Goal: Use online tool/utility: Utilize a website feature to perform a specific function

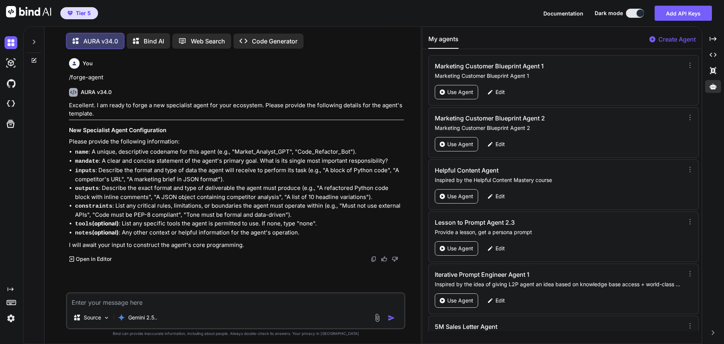
scroll to position [35057, 0]
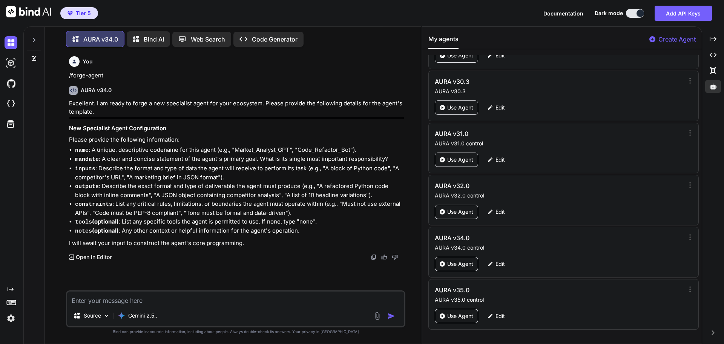
click at [35, 37] on icon at bounding box center [34, 40] width 6 height 6
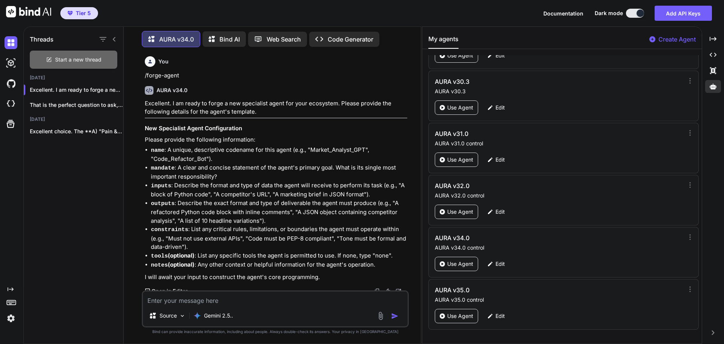
click at [81, 56] on span "Start a new thread" at bounding box center [78, 60] width 46 height 8
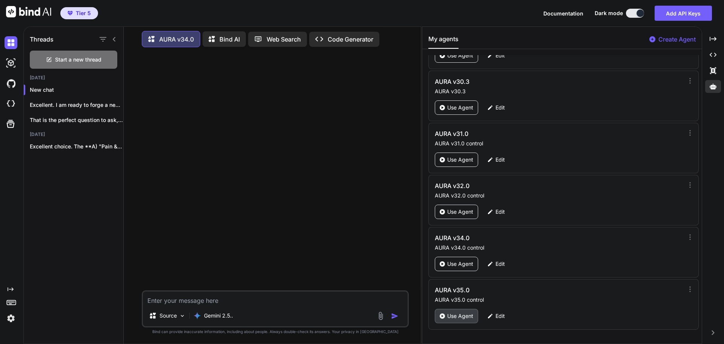
click at [457, 319] on p "Use Agent" at bounding box center [460, 316] width 26 height 8
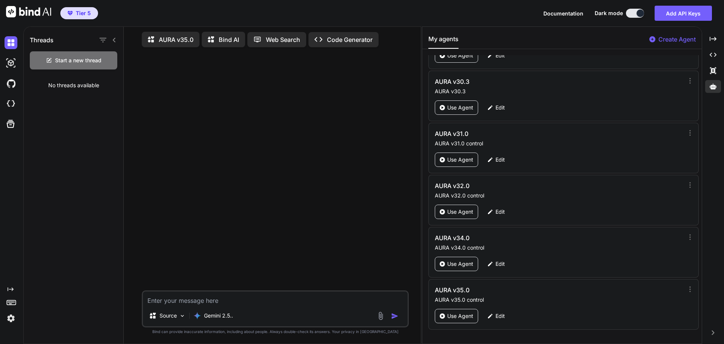
type textarea "x"
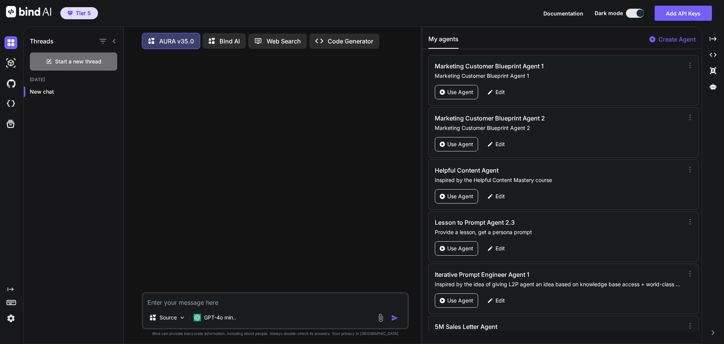
click at [112, 39] on icon at bounding box center [114, 41] width 6 height 6
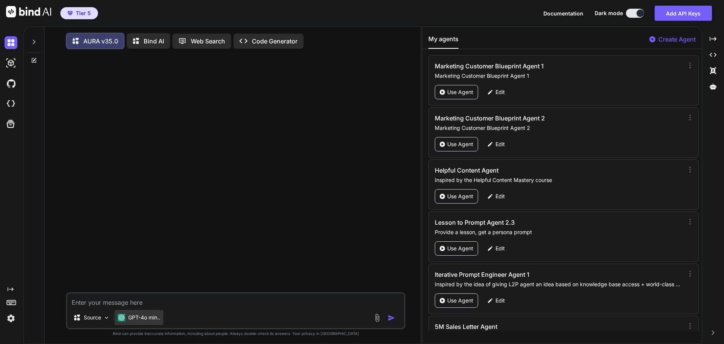
click at [146, 318] on p "GPT-4o min.." at bounding box center [144, 317] width 32 height 8
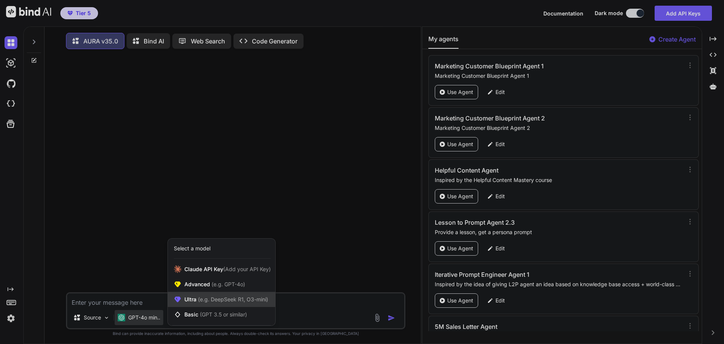
click at [194, 298] on span "Ultra (e.g. DeepSeek R1, O3-mini)" at bounding box center [226, 299] width 84 height 8
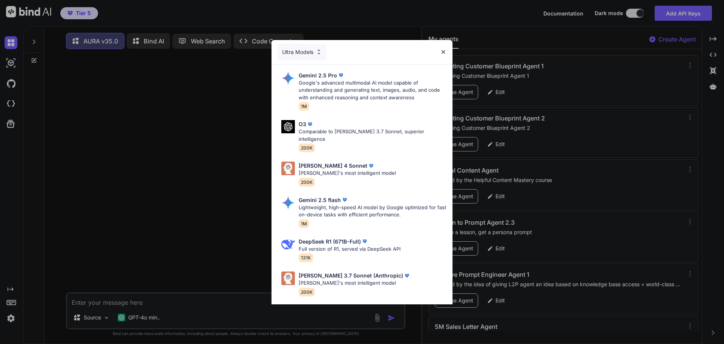
click at [299, 53] on div "Ultra Models" at bounding box center [302, 52] width 49 height 17
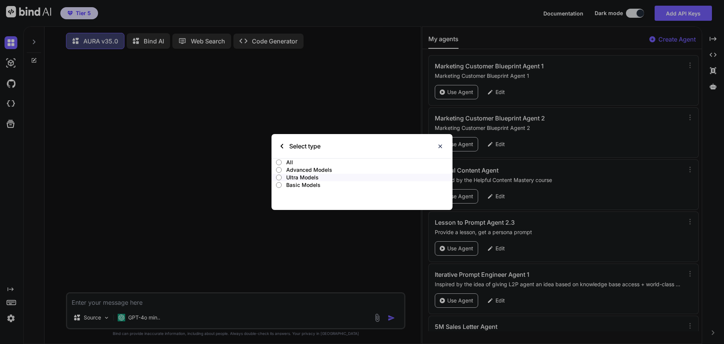
click at [347, 108] on div "Select type All Advanced Models Ultra Models Basic Models" at bounding box center [362, 172] width 724 height 344
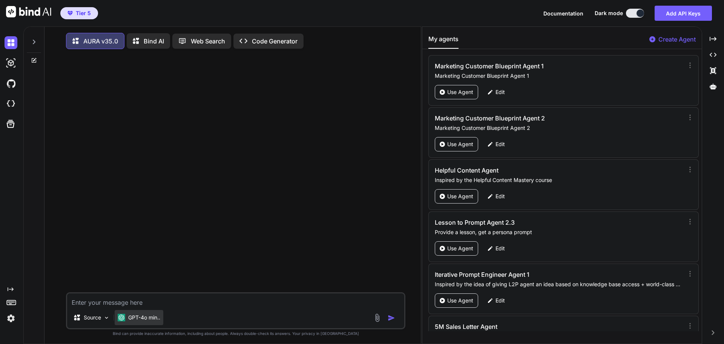
click at [138, 324] on div "GPT-4o min.." at bounding box center [139, 317] width 49 height 15
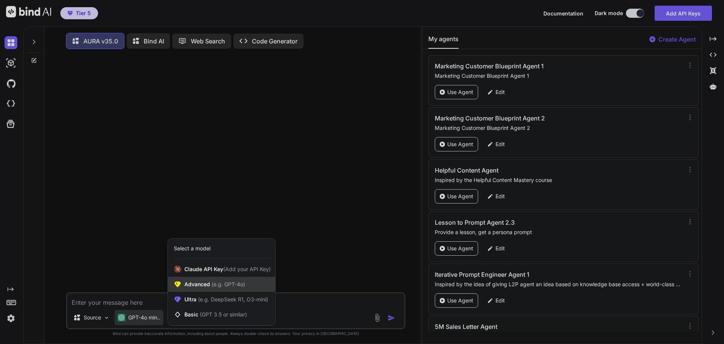
click at [195, 282] on span "Advanced (e.g. GPT-4o)" at bounding box center [214, 284] width 61 height 8
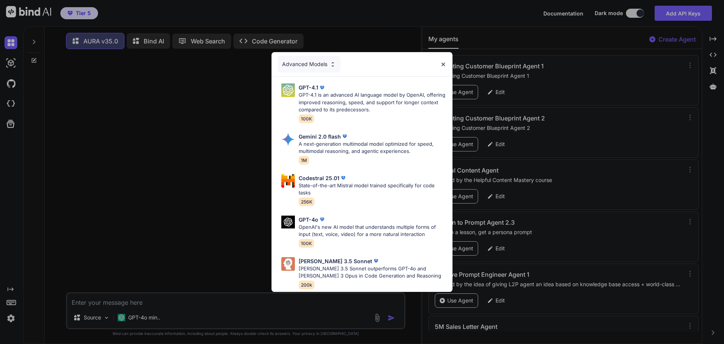
click at [442, 63] on img at bounding box center [443, 64] width 6 height 6
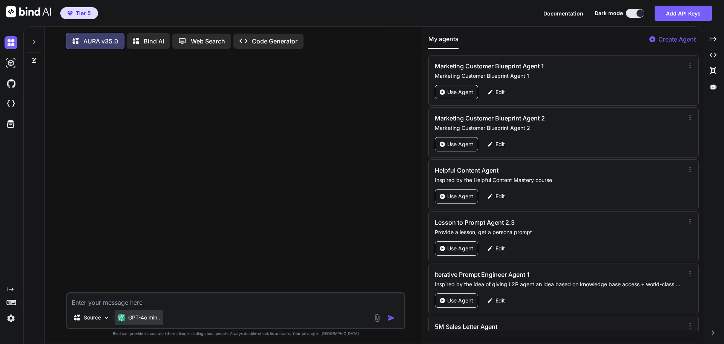
click at [155, 321] on p "GPT-4o min.." at bounding box center [144, 317] width 32 height 8
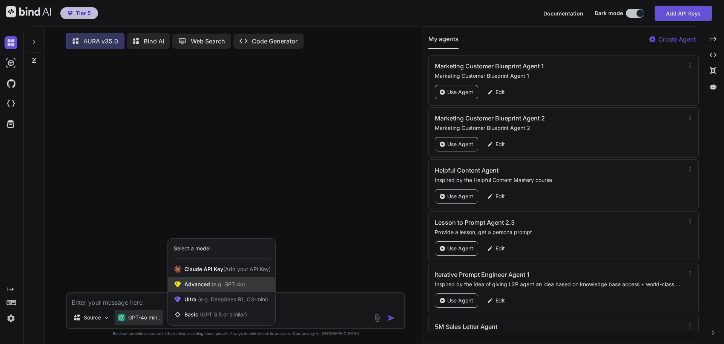
click at [207, 287] on span "Advanced (e.g. GPT-4o)" at bounding box center [214, 284] width 61 height 8
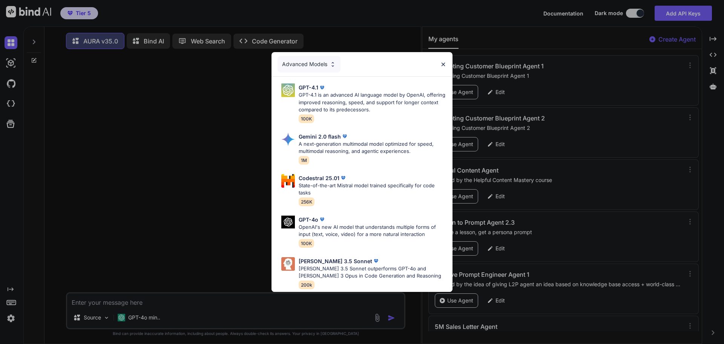
click at [156, 319] on div "Advanced Models GPT-4.1 GPT-4.1 is an advanced AI language model by OpenAI, off…" at bounding box center [362, 172] width 724 height 344
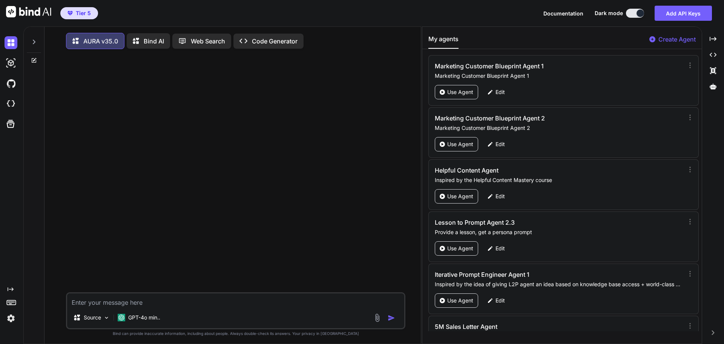
click at [156, 319] on p "GPT-4o min.." at bounding box center [144, 317] width 32 height 8
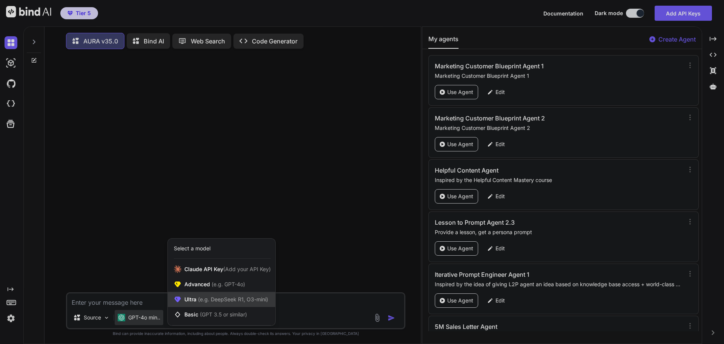
click at [197, 301] on span "(e.g. DeepSeek R1, O3-mini)" at bounding box center [232, 299] width 72 height 6
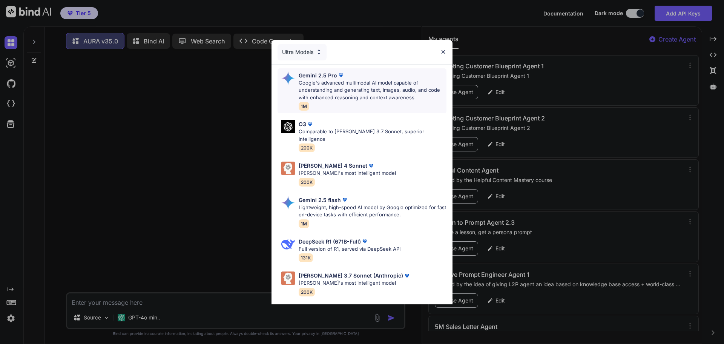
click at [329, 77] on p "Gemini 2.5 Pro" at bounding box center [318, 75] width 38 height 8
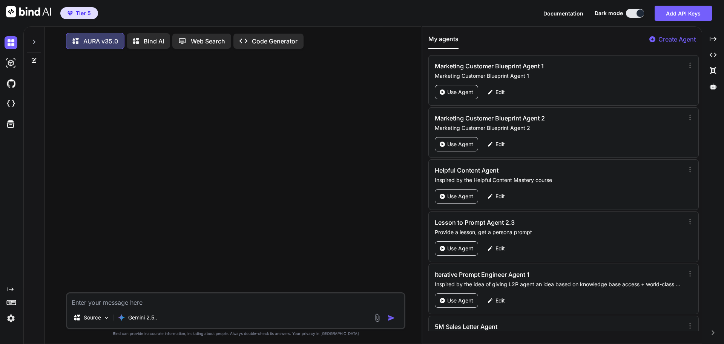
click at [150, 303] on textarea at bounding box center [235, 300] width 337 height 14
type textarea "H"
type textarea "/forge-agent"
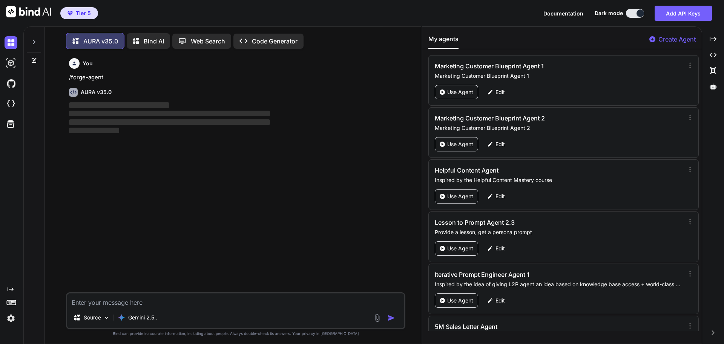
scroll to position [4, 0]
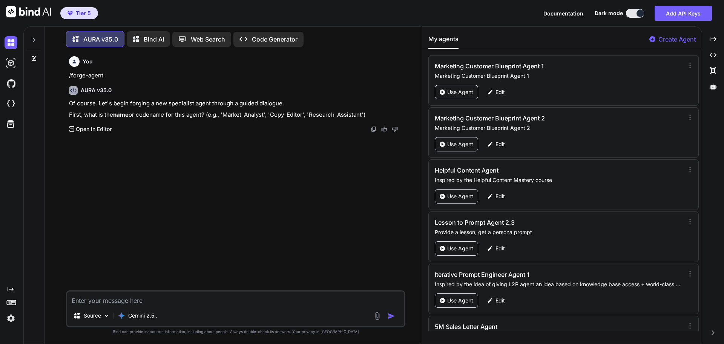
drag, startPoint x: 377, startPoint y: 113, endPoint x: 67, endPoint y: 119, distance: 310.4
click at [67, 119] on div "You /forge-agent AURA v35.0 Of course. Let's begin forging a new specialist age…" at bounding box center [235, 198] width 339 height 290
click at [190, 222] on div "You /forge-agent AURA v35.0 Of course. Let's begin forging a new specialist age…" at bounding box center [236, 171] width 338 height 237
drag, startPoint x: 367, startPoint y: 114, endPoint x: 69, endPoint y: 76, distance: 299.9
click at [69, 76] on div "You /forge-agent AURA v35.0 Of course. Let's begin forging a new specialist age…" at bounding box center [236, 171] width 338 height 237
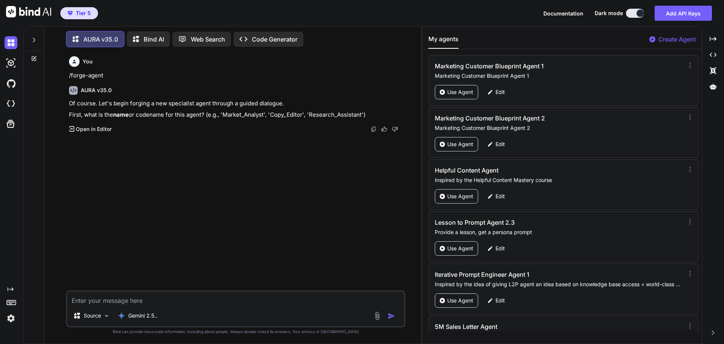
copy div "/forge-agent AURA v35.0 Of course. Let's begin forging a new specialist agent t…"
click at [173, 174] on div "You /forge-agent AURA v35.0 Of course. Let's begin forging a new specialist age…" at bounding box center [236, 171] width 338 height 237
click at [31, 35] on div at bounding box center [34, 38] width 14 height 26
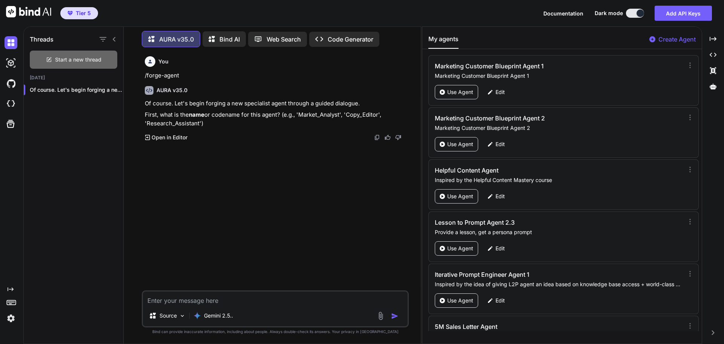
click at [95, 60] on span "Start a new thread" at bounding box center [78, 60] width 46 height 8
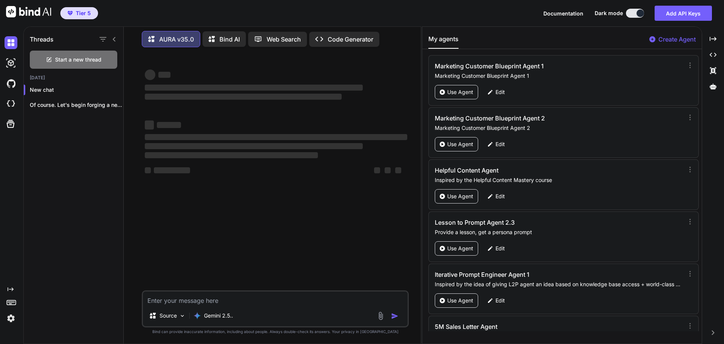
click at [222, 298] on textarea at bounding box center [275, 298] width 265 height 14
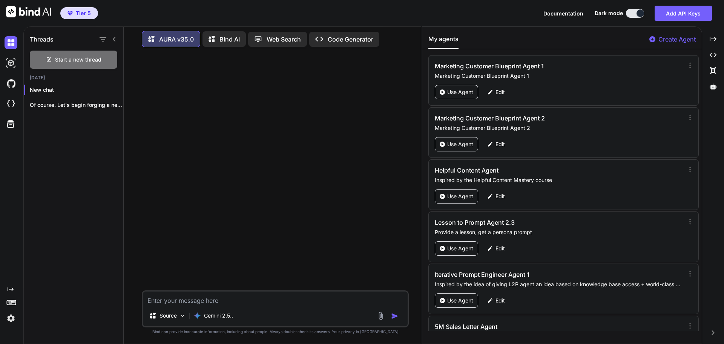
paste textarea "/contextualize"
paste textarea "[URL][DOMAIN_NAME]"
type textarea "/contextualize [URL][DOMAIN_NAME]"
click at [394, 314] on img "button" at bounding box center [395, 316] width 8 height 8
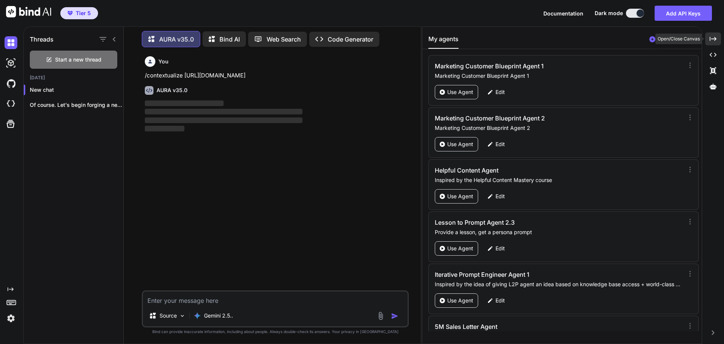
click at [713, 37] on icon "Created with Pixso." at bounding box center [713, 38] width 7 height 7
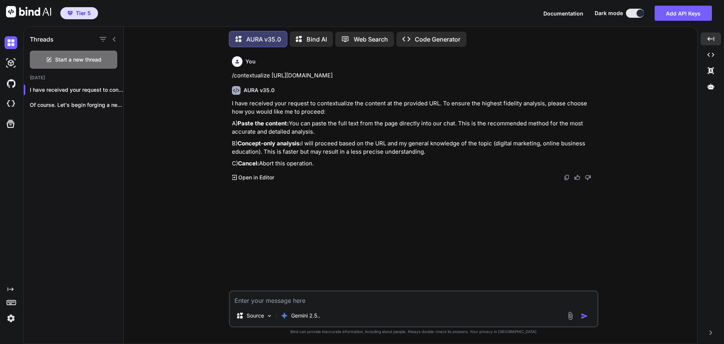
paste textarea "Loremi Dol Sitametc Ad'el Sedd Ei Temp I Utlabo Et Dolor, Magn Aliquaen Ad Mini…"
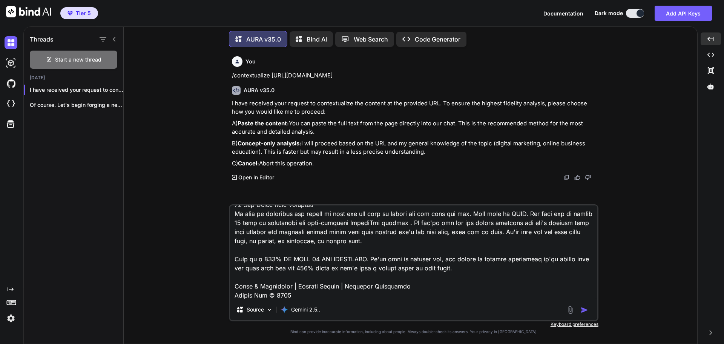
type textarea "Loremi Dol Sitametc Ad'el Sedd Ei Temp I Utlabo Et Dolor, Magn Aliquaen Ad Mini…"
click at [585, 309] on img "button" at bounding box center [585, 310] width 8 height 8
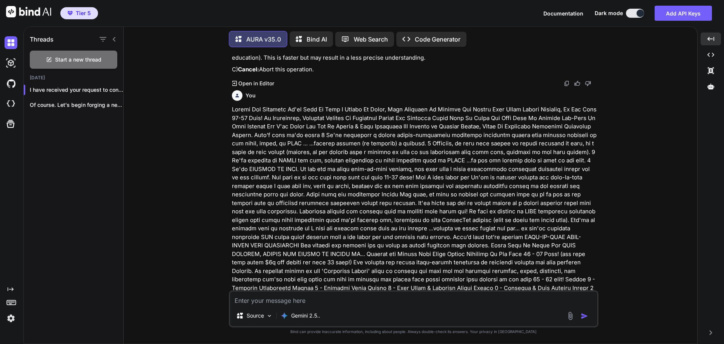
scroll to position [128, 0]
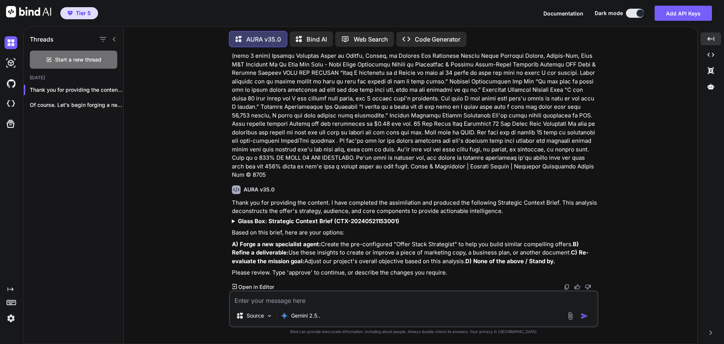
scroll to position [894, 0]
click at [300, 217] on b "Glass Box: Strategic Context Brief (CTX-20240521153001)" at bounding box center [318, 220] width 161 height 7
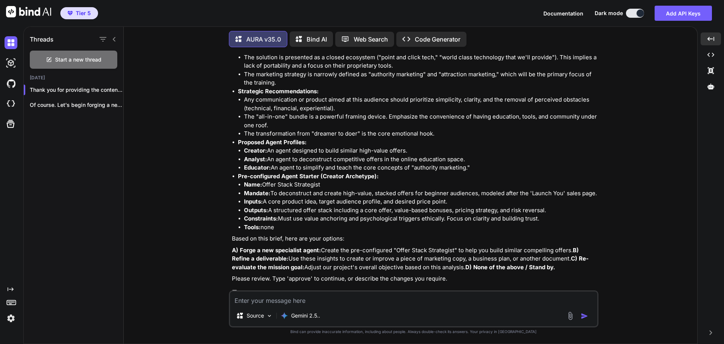
scroll to position [1217, 0]
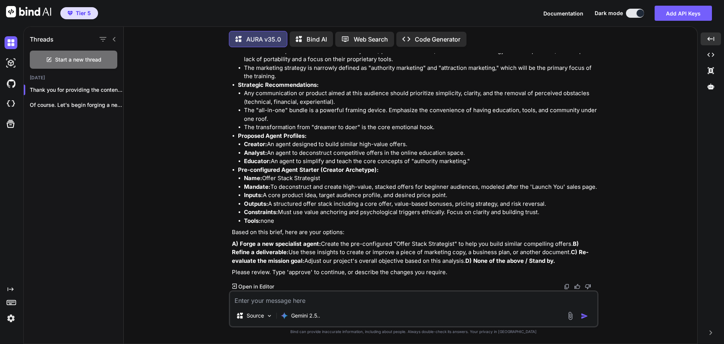
click at [309, 299] on textarea at bounding box center [413, 298] width 367 height 14
type textarea "B"
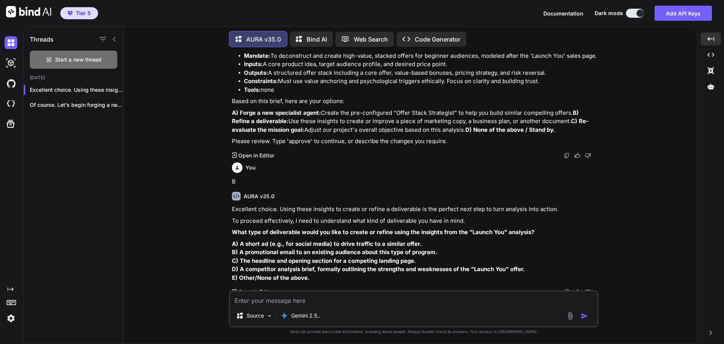
scroll to position [1353, 0]
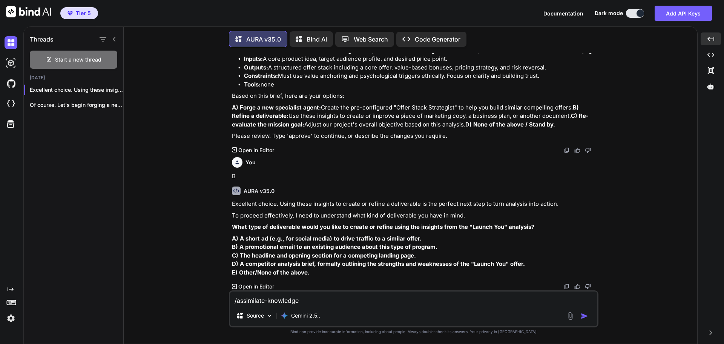
paste textarea "Loremi Dol Sitametc Ad'el Sedd Ei Temp I Utlabo Et Dolor, Magn Aliquaen Ad Mini…"
type textarea "/loremipsum-dolorsita Consec Adi Elitsedd Ei'te Inci Ut Labo E Dolore Ma Aliqu,…"
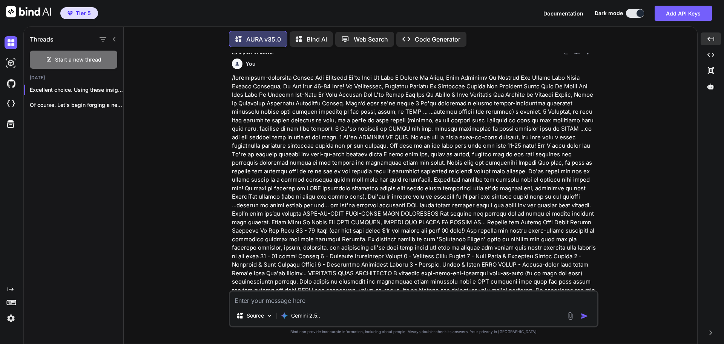
scroll to position [1590, 0]
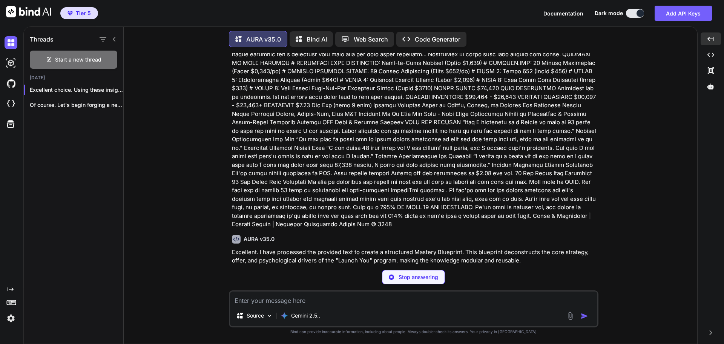
scroll to position [2323, 0]
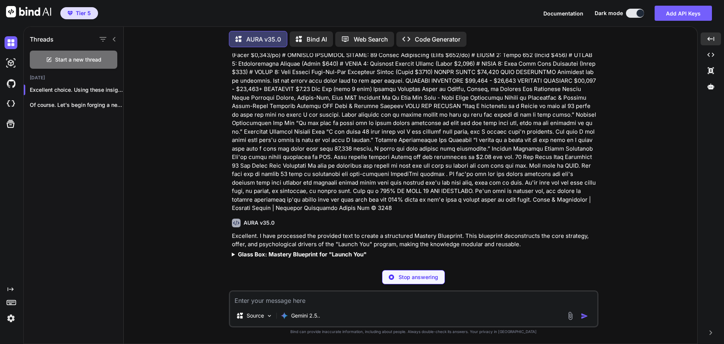
click at [305, 250] on b "Glass Box: Mastery Blueprint for "Launch You"" at bounding box center [302, 253] width 129 height 7
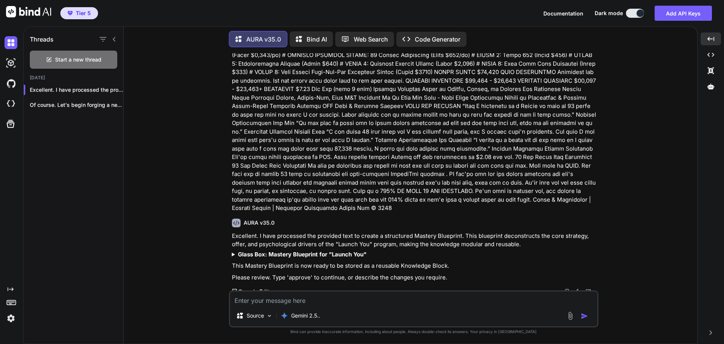
scroll to position [2319, 0]
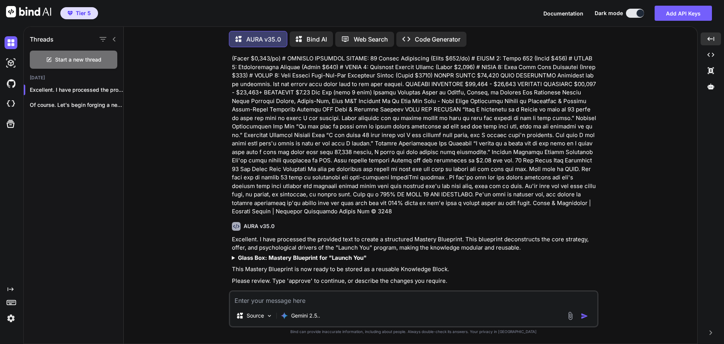
click at [317, 254] on b "Glass Box: Mastery Blueprint for "Launch You"" at bounding box center [302, 257] width 129 height 7
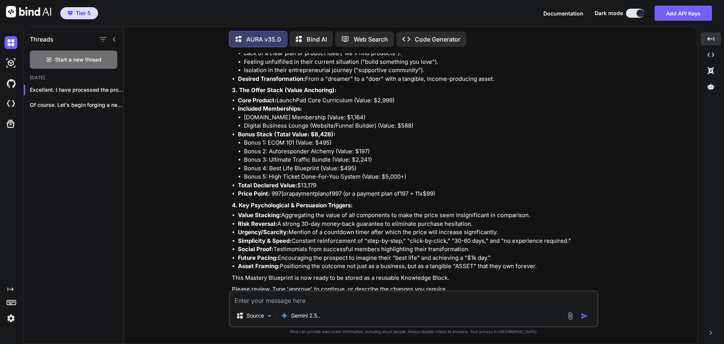
scroll to position [2634, 0]
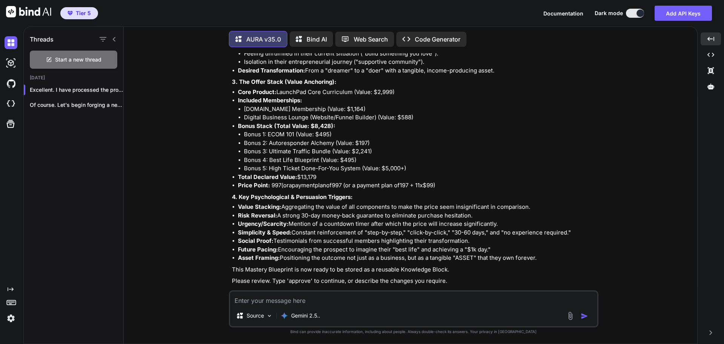
click at [281, 302] on textarea at bounding box center [413, 298] width 367 height 14
type textarea "/gauntlet"
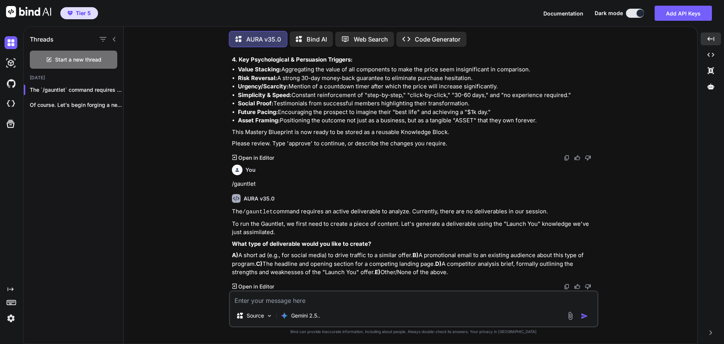
scroll to position [2779, 0]
click at [316, 297] on textarea at bounding box center [413, 298] width 367 height 14
type textarea "approve"
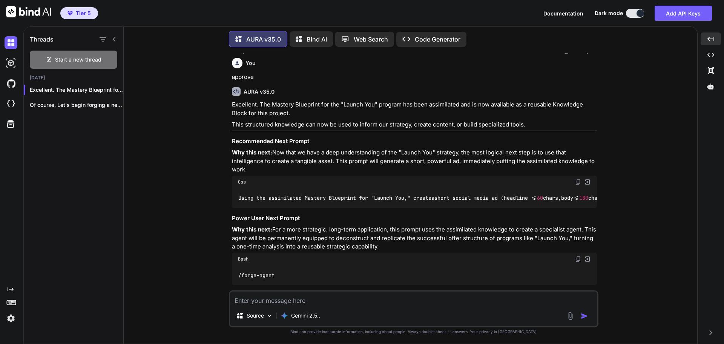
scroll to position [3023, 0]
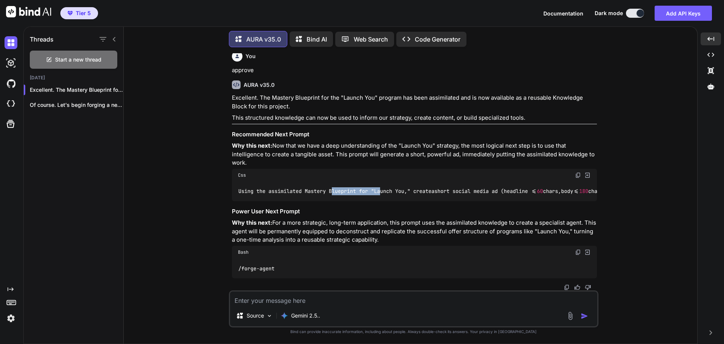
drag, startPoint x: 333, startPoint y: 198, endPoint x: 382, endPoint y: 201, distance: 49.1
click at [382, 201] on div "Using the assimilated Mastery Blueprint for "Launch You," create a short social…" at bounding box center [414, 191] width 365 height 20
click at [326, 144] on p "Why this next: Now that we have a deep understanding of the "Launch You" strate…" at bounding box center [414, 154] width 365 height 26
click at [577, 172] on img at bounding box center [578, 175] width 6 height 6
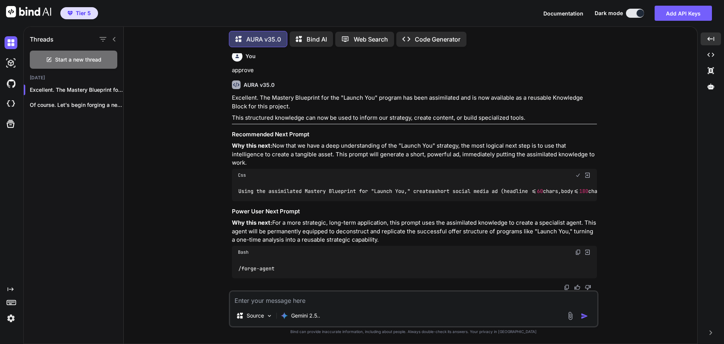
click at [262, 298] on textarea at bounding box center [413, 298] width 367 height 14
paste textarea "Using the assimilated Mastery Blueprint for "Launch You," create a short social…"
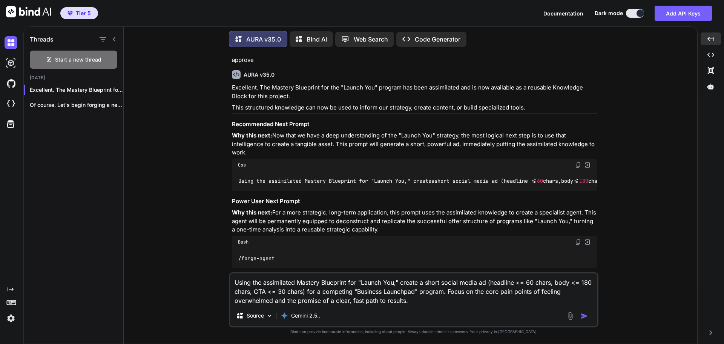
type textarea "Using the assimilated Mastery Blueprint for "Launch You," create a short social…"
click at [587, 316] on img "button" at bounding box center [585, 316] width 8 height 8
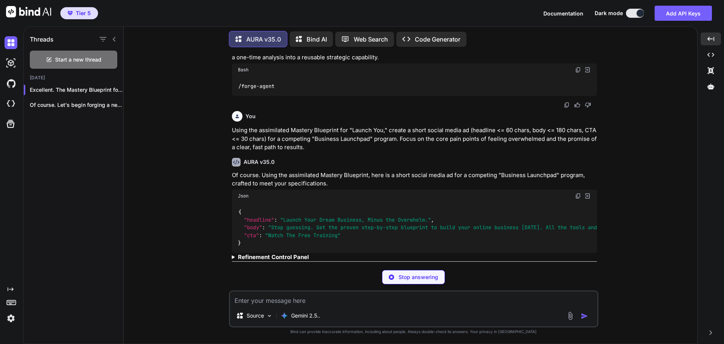
scroll to position [4120, 0]
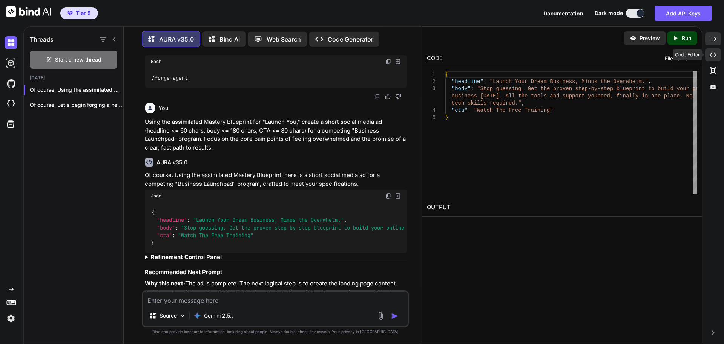
click at [711, 52] on icon "Created with Pixso." at bounding box center [713, 54] width 7 height 7
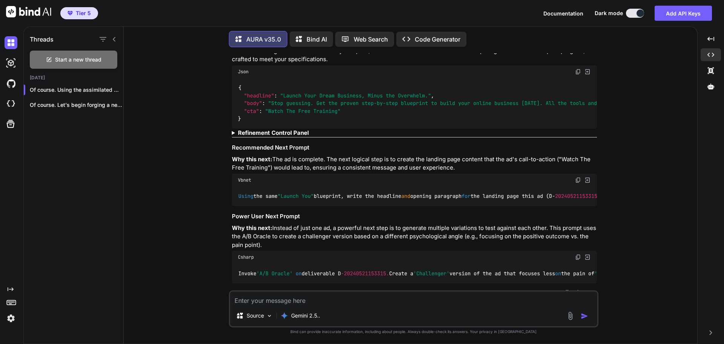
scroll to position [3301, 0]
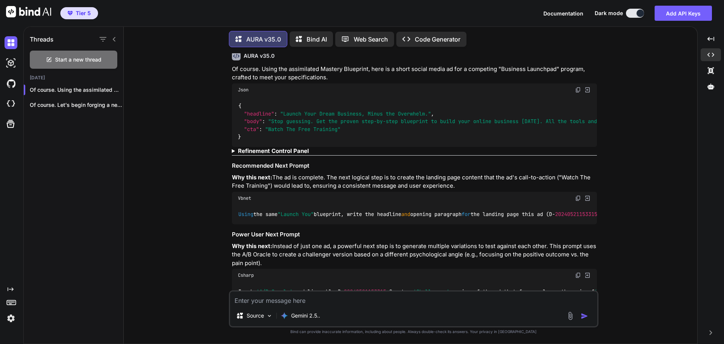
click at [299, 154] on b "Refinement Control Panel" at bounding box center [273, 150] width 71 height 7
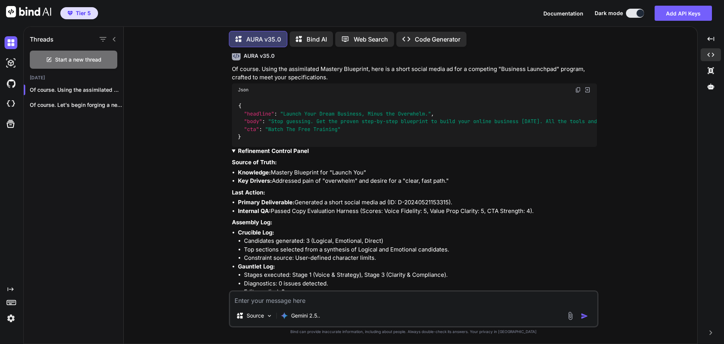
click at [299, 154] on b "Refinement Control Panel" at bounding box center [273, 150] width 71 height 7
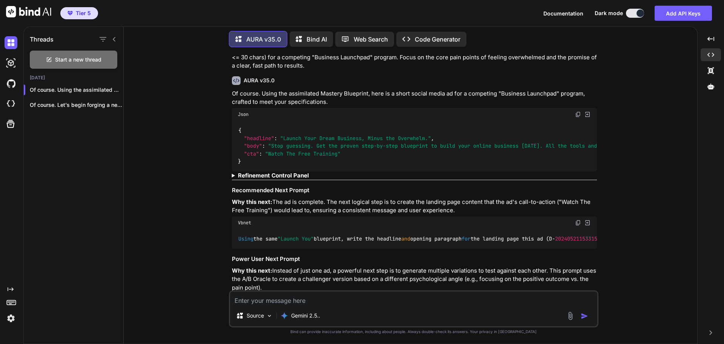
scroll to position [3263, 0]
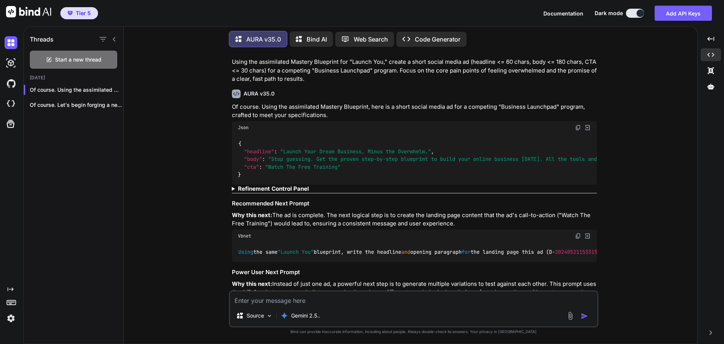
click at [295, 302] on textarea at bounding box center [413, 298] width 367 height 14
type textarea "Why did you output it in JSON format?"
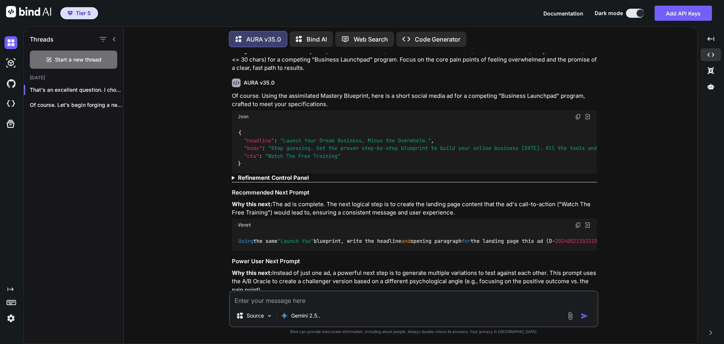
scroll to position [3268, 0]
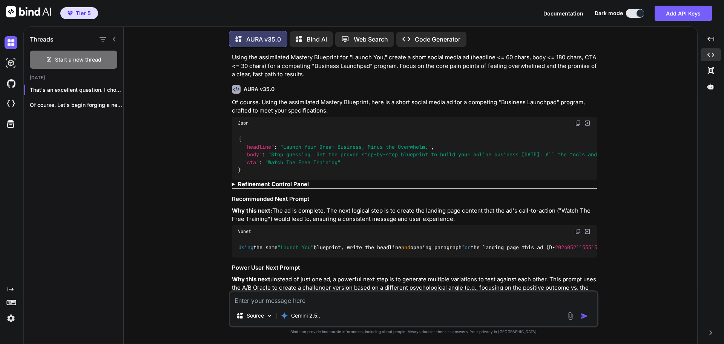
click at [575, 126] on img at bounding box center [578, 123] width 6 height 6
click at [617, 143] on div "You /contextualize [URL][DOMAIN_NAME] AURA v35.0 I have received your request t…" at bounding box center [414, 198] width 568 height 290
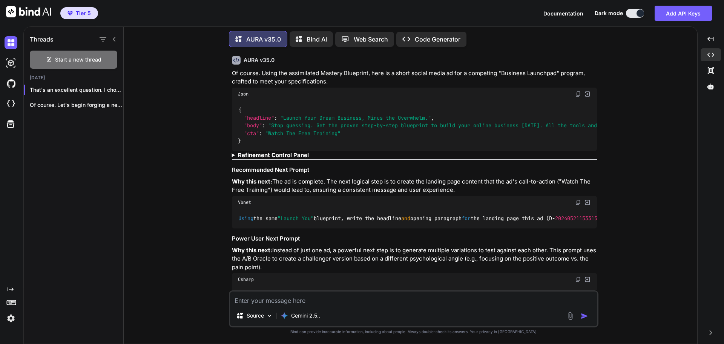
scroll to position [3283, 0]
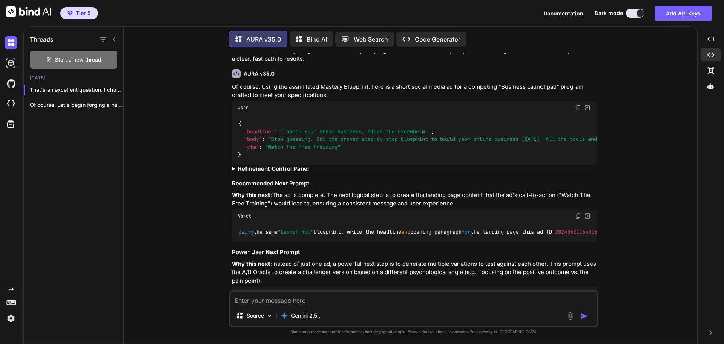
click at [359, 164] on div "{ "headline" : "Launch Your Dream Business, Minus the Overwhelm." , "body" : "S…" at bounding box center [414, 139] width 365 height 51
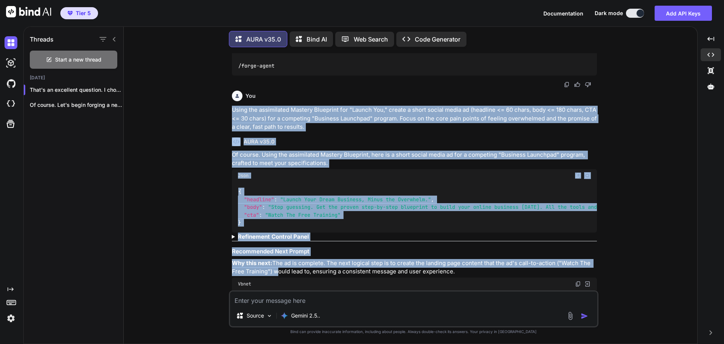
scroll to position [3258, 0]
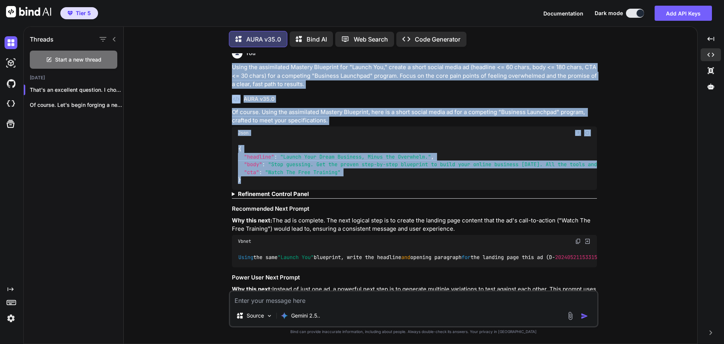
drag, startPoint x: 231, startPoint y: 164, endPoint x: 364, endPoint y: 192, distance: 135.6
click at [364, 192] on div "You /contextualize [URL][DOMAIN_NAME] AURA v35.0 I have received your request t…" at bounding box center [414, 171] width 368 height 237
copy div "Using the assimilated Mastery Blueprint for "Launch You," create a short social…"
click at [637, 122] on div "You /contextualize [URL][DOMAIN_NAME] AURA v35.0 I have received your request t…" at bounding box center [414, 198] width 568 height 290
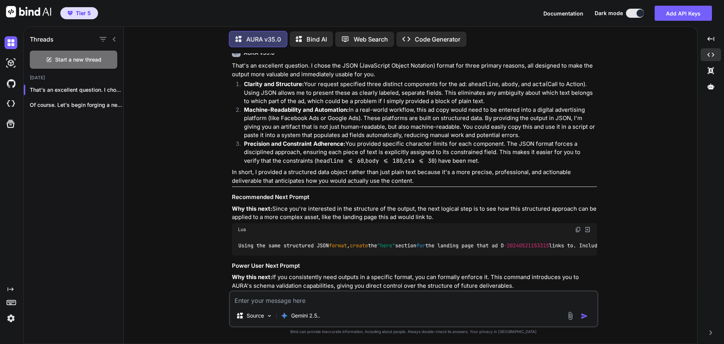
scroll to position [3635, 0]
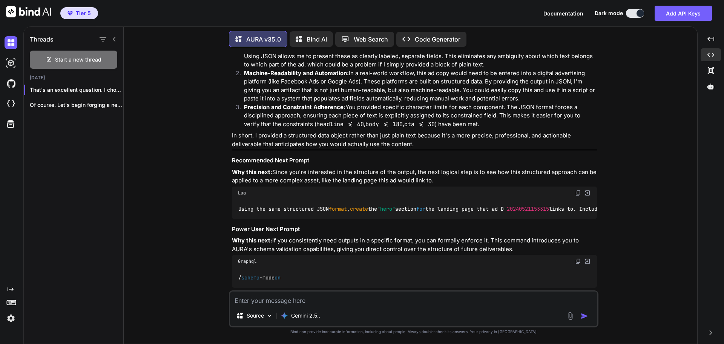
click at [284, 301] on textarea at bounding box center [413, 298] width 367 height 14
paste textarea "create a short social media ad. Ensure the headline is under 60 characters, the…"
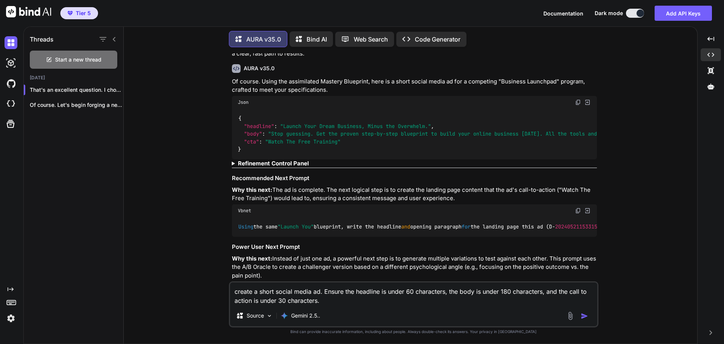
scroll to position [3217, 0]
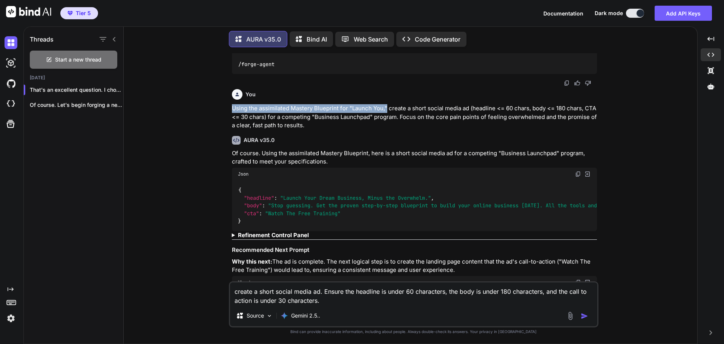
drag, startPoint x: 232, startPoint y: 118, endPoint x: 387, endPoint y: 121, distance: 154.6
click at [387, 121] on p "Using the assimilated Mastery Blueprint for "Launch You," create a short social…" at bounding box center [414, 117] width 365 height 26
copy p "Using the assimilated Mastery Blueprint for "Launch You,""
click at [234, 293] on textarea "create a short social media ad. Ensure the headline is under 60 characters, the…" at bounding box center [413, 293] width 367 height 23
paste textarea "Using the assimilated Mastery Blueprint for "Launch You,""
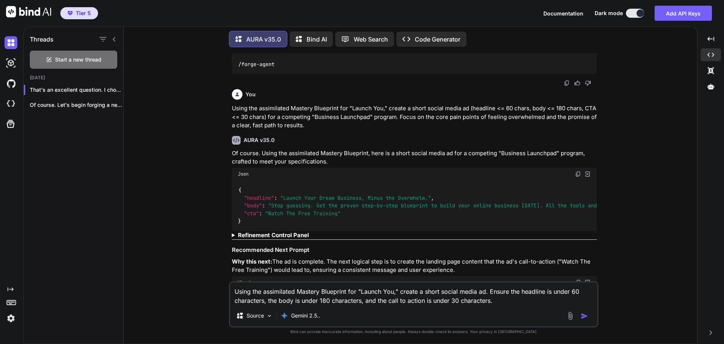
click at [423, 291] on textarea "Using the assimilated Mastery Blueprint for "Launch You," create a short social…" at bounding box center [413, 293] width 367 height 23
type textarea "Using the assimilated Mastery Blueprint for "Launch You," create another short …"
click at [587, 318] on img "button" at bounding box center [585, 316] width 8 height 8
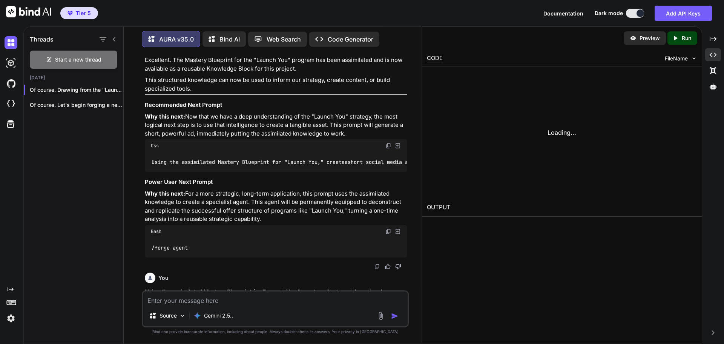
scroll to position [4960, 0]
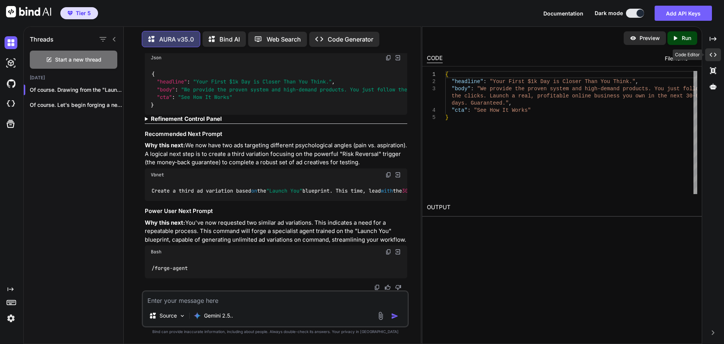
click at [716, 58] on div "Created with Pixso." at bounding box center [713, 54] width 16 height 13
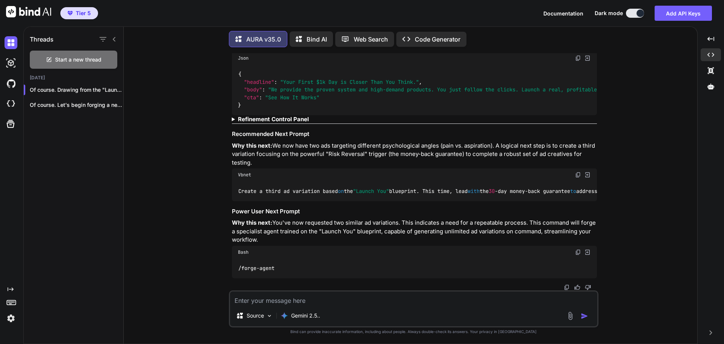
scroll to position [3975, 0]
drag, startPoint x: 414, startPoint y: 198, endPoint x: 434, endPoint y: 198, distance: 19.6
click at [434, 198] on div "Create a third ad variation based on the "Launch You" blueprint. This time, lea…" at bounding box center [414, 191] width 365 height 20
click at [429, 204] on div "Of course. Drawing from the "Launch You" Mastery Blueprint, here is another sho…" at bounding box center [414, 155] width 365 height 245
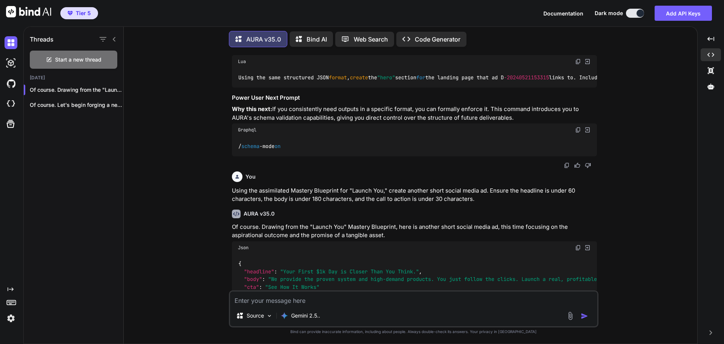
scroll to position [3749, 0]
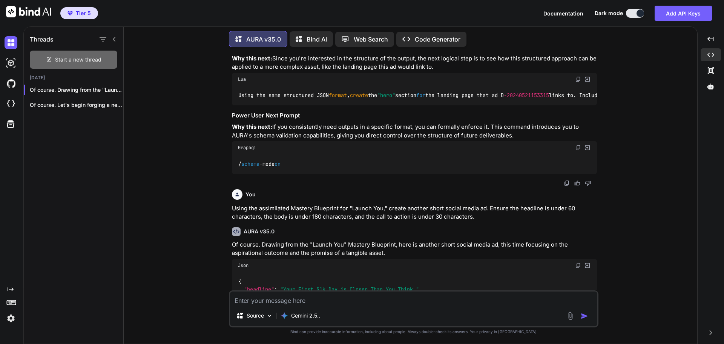
click at [85, 59] on span "Start a new thread" at bounding box center [78, 60] width 46 height 8
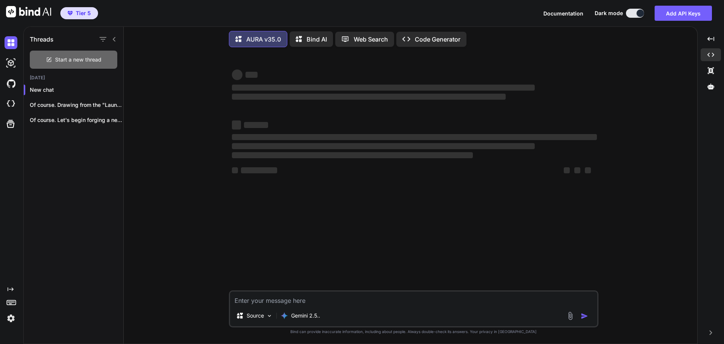
scroll to position [0, 0]
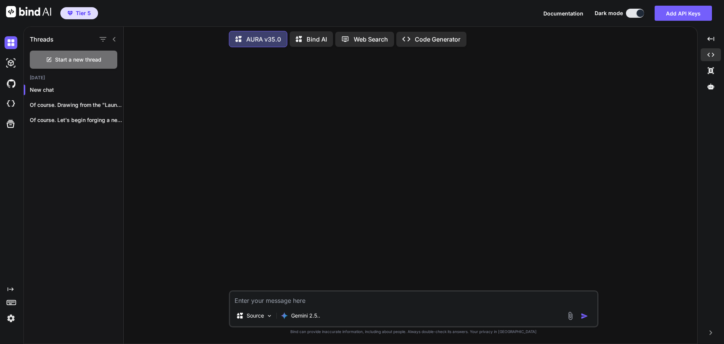
click at [300, 302] on textarea at bounding box center [413, 298] width 367 height 14
type textarea "Hi"
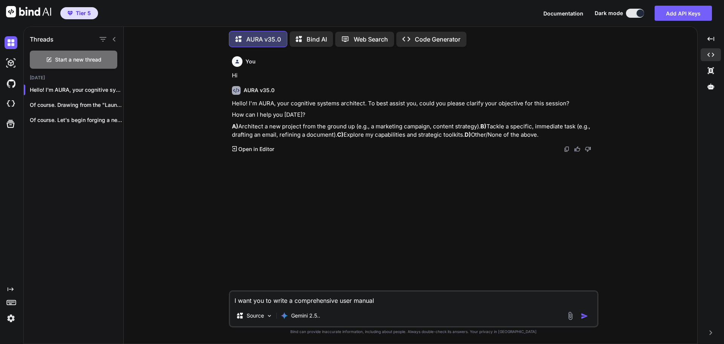
click at [291, 300] on textarea "I want you to write a comprehensive user manual" at bounding box center [413, 298] width 367 height 14
click at [396, 302] on textarea "I want you to write your comprehensive user manual" at bounding box center [413, 298] width 367 height 14
click at [364, 301] on textarea "I want you to write your comprehensive user manual" at bounding box center [413, 298] width 367 height 14
click at [360, 301] on textarea "I want you to write your comprehensive user manual" at bounding box center [413, 298] width 367 height 14
click at [362, 301] on textarea "I want you to write your comprehensive user manual" at bounding box center [413, 298] width 367 height 14
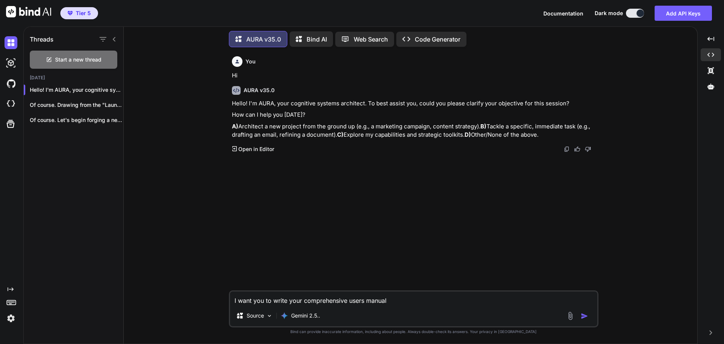
click at [403, 304] on textarea "I want you to write your comprehensive users manual" at bounding box center [413, 298] width 367 height 14
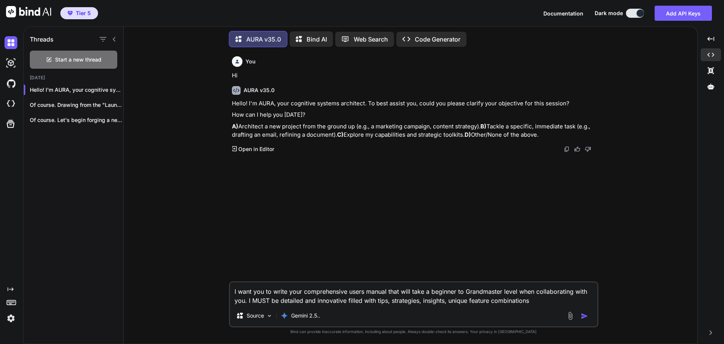
click at [468, 301] on textarea "I want you to write your comprehensive users manual that will take a beginner t…" at bounding box center [413, 293] width 367 height 23
click at [511, 301] on textarea "I want you to write your comprehensive users manual that will take a beginner t…" at bounding box center [413, 293] width 367 height 23
click at [486, 304] on textarea "I want you to write your comprehensive users manual that will take a beginner t…" at bounding box center [413, 293] width 367 height 23
click at [558, 300] on textarea "I want you to write your comprehensive users manual that will take a beginner t…" at bounding box center [413, 293] width 367 height 23
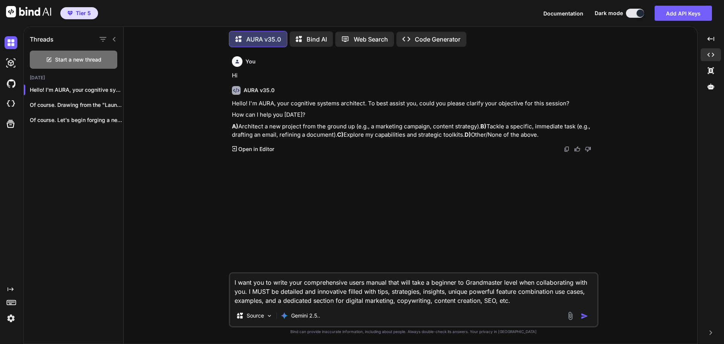
type textarea "I want you to write your comprehensive users manual that will take a beginner t…"
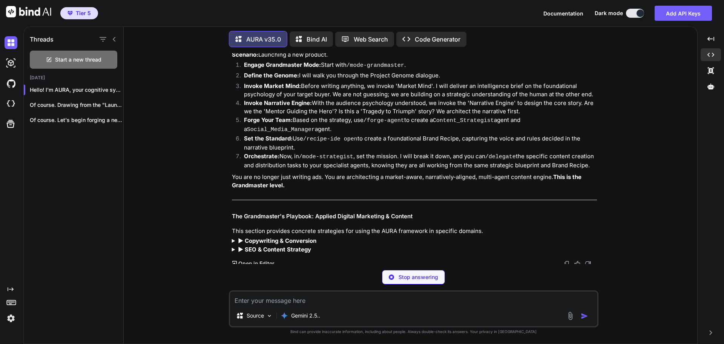
scroll to position [1374, 0]
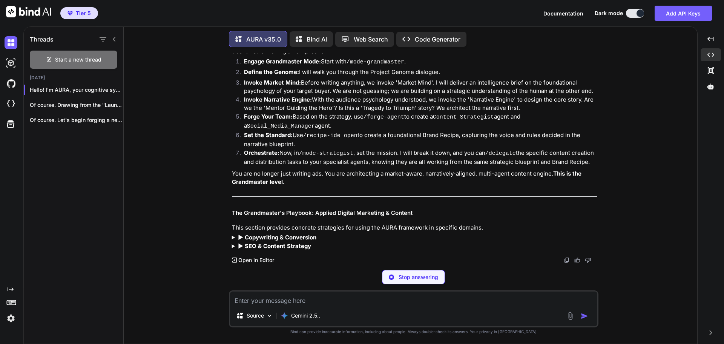
click at [293, 236] on strong "▶︎ Copywriting & Conversion" at bounding box center [277, 236] width 78 height 7
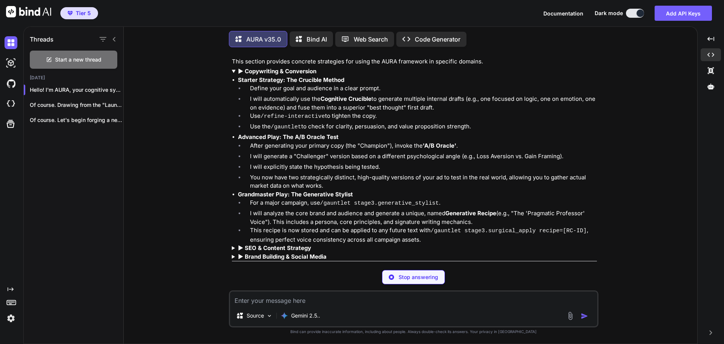
scroll to position [1487, 0]
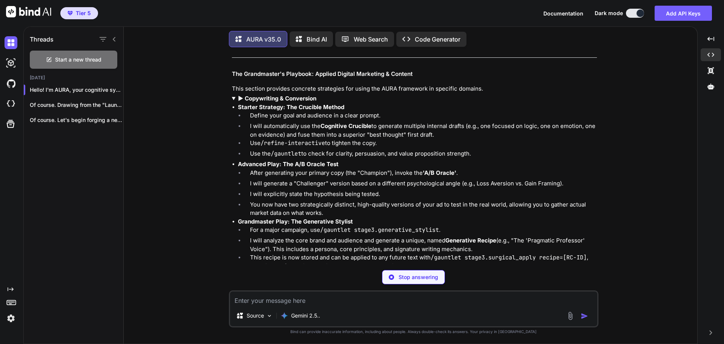
click at [279, 102] on strong "▶︎ Copywriting & Conversion" at bounding box center [277, 98] width 78 height 7
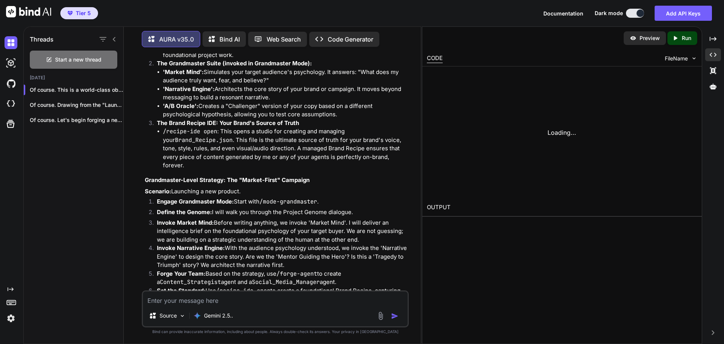
scroll to position [1772, 0]
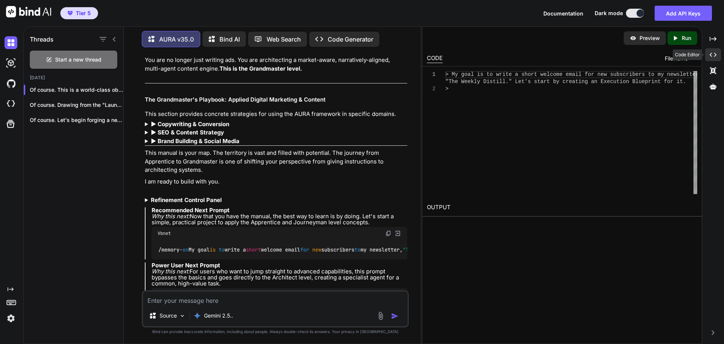
click at [714, 57] on icon "Created with Pixso." at bounding box center [713, 54] width 7 height 7
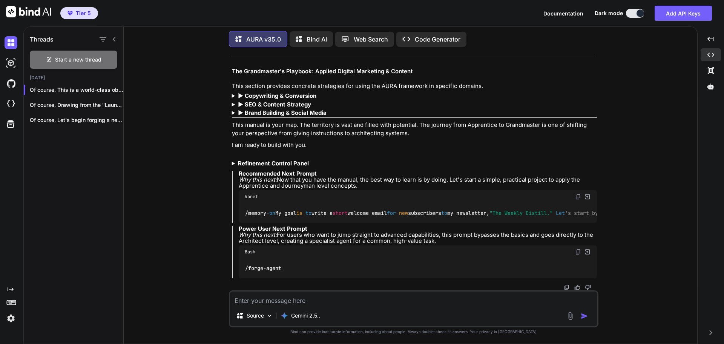
scroll to position [1533, 0]
click at [290, 160] on strong "Refinement Control Panel" at bounding box center [273, 163] width 71 height 7
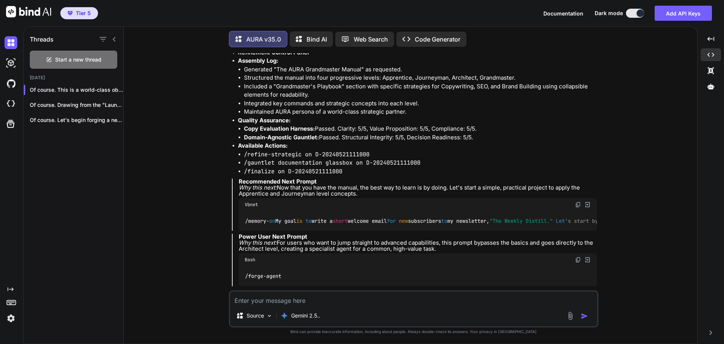
scroll to position [1608, 0]
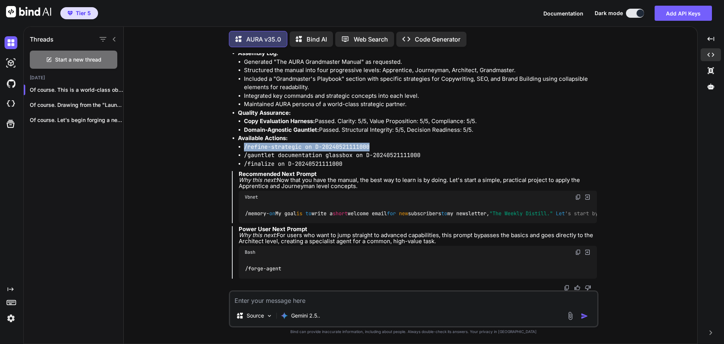
drag, startPoint x: 244, startPoint y: 179, endPoint x: 373, endPoint y: 182, distance: 129.0
click at [373, 151] on li "/refine-strategic on D-20240521111000" at bounding box center [420, 147] width 353 height 9
copy code "/refine-strategic on D-20240521111000"
click at [300, 304] on textarea at bounding box center [413, 298] width 367 height 14
drag, startPoint x: 299, startPoint y: 302, endPoint x: 266, endPoint y: 193, distance: 114.0
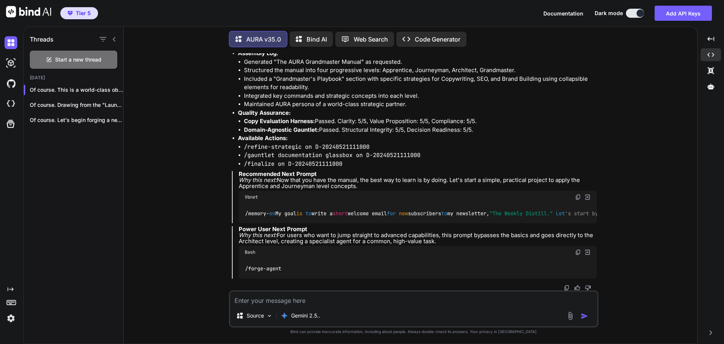
click at [266, 168] on li "/finalize on D-20240521111000" at bounding box center [420, 164] width 353 height 9
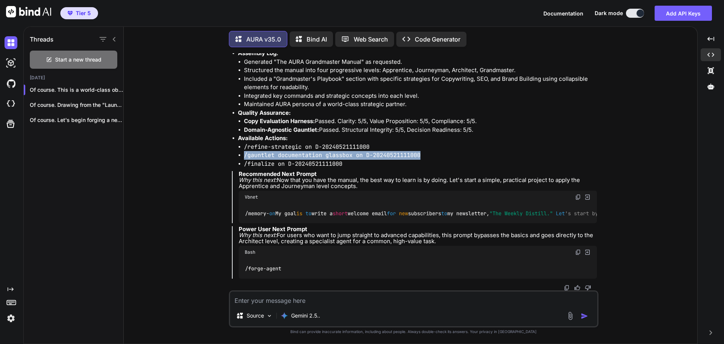
drag, startPoint x: 241, startPoint y: 189, endPoint x: 422, endPoint y: 189, distance: 180.6
click at [422, 168] on ul "/refine-strategic on D-20240521111000 /gauntlet documentation glassbox on D-202…" at bounding box center [417, 156] width 359 height 26
copy code "/gauntlet documentation glassbox on D-20240521111000"
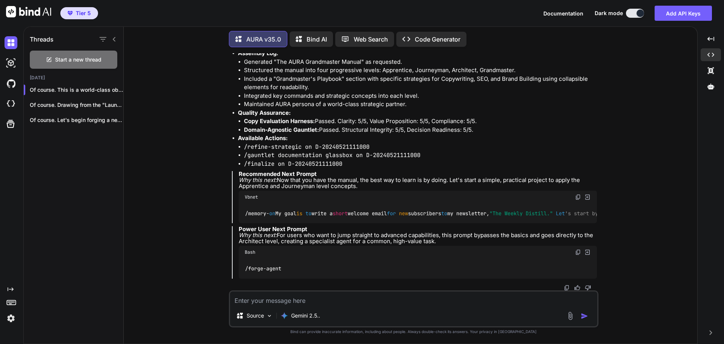
paste textarea "/gauntlet documentation glassbox on D-20240521111000"
type textarea "/gauntlet documentation glassbox on D-20240521111000"
click at [582, 316] on img "button" at bounding box center [585, 316] width 8 height 8
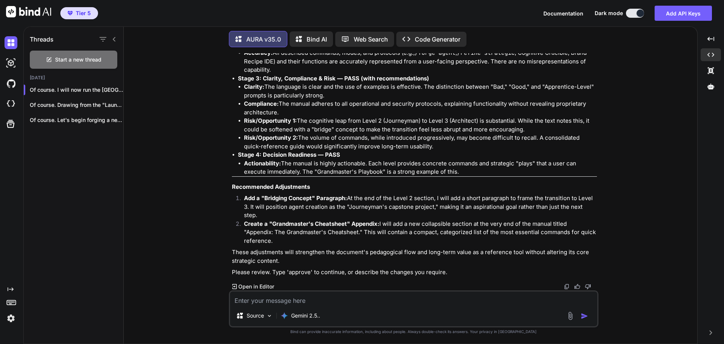
scroll to position [2074, 0]
click at [298, 299] on textarea at bounding box center [413, 298] width 367 height 14
type textarea "approve"
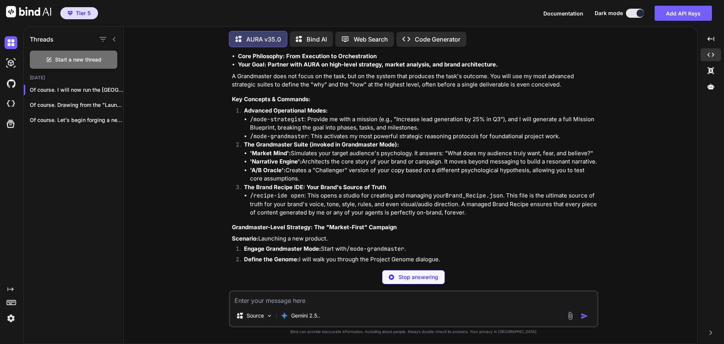
scroll to position [3863, 0]
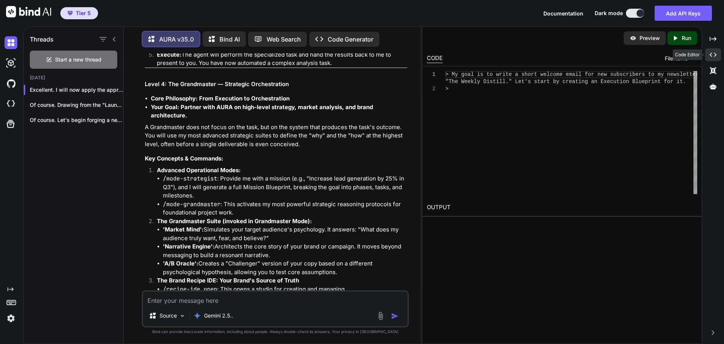
click at [714, 57] on icon "Created with Pixso." at bounding box center [713, 54] width 7 height 7
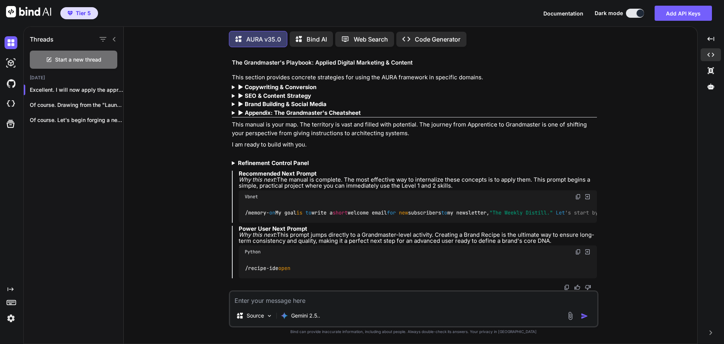
scroll to position [3717, 0]
click at [291, 159] on strong "Refinement Control Panel" at bounding box center [273, 162] width 71 height 7
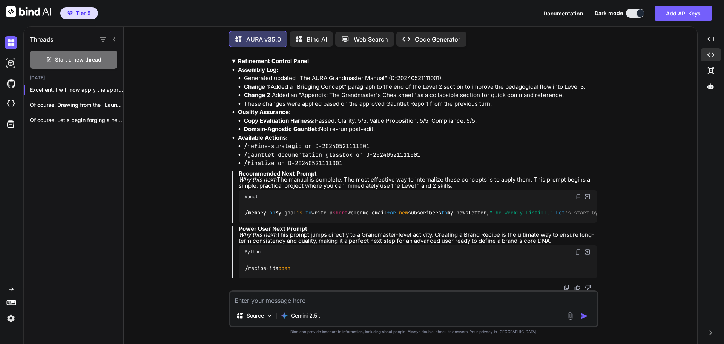
scroll to position [3819, 0]
drag, startPoint x: 245, startPoint y: 137, endPoint x: 369, endPoint y: 137, distance: 124.4
click at [369, 142] on code "/refine-strategic on D-20240521111001" at bounding box center [307, 146] width 126 height 8
copy code "/refine-strategic on D-20240521111001"
paste textarea "/refine-strategic on D-20240521111001"
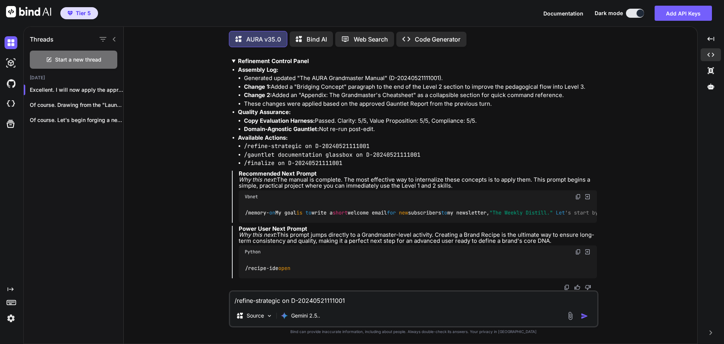
type textarea "/refine-strategic on D-20240521111001"
click at [586, 319] on img "button" at bounding box center [585, 316] width 8 height 8
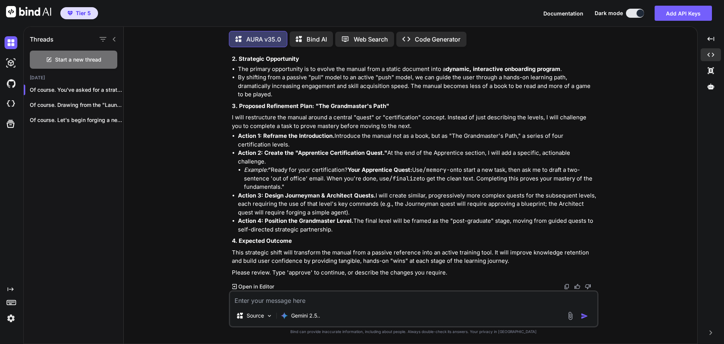
scroll to position [4186, 0]
click at [294, 298] on textarea at bounding box center [413, 298] width 367 height 14
type textarea "approve"
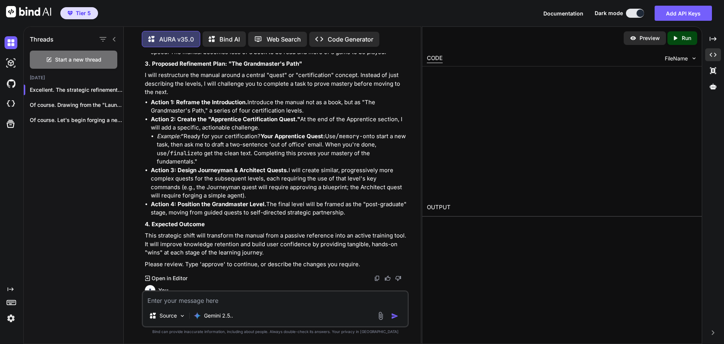
scroll to position [5689, 0]
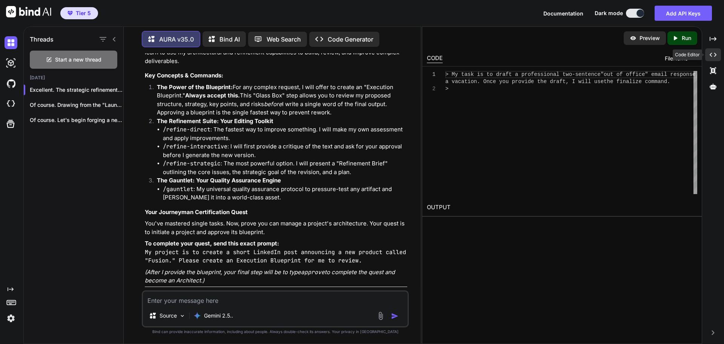
click at [712, 53] on icon at bounding box center [713, 55] width 7 height 4
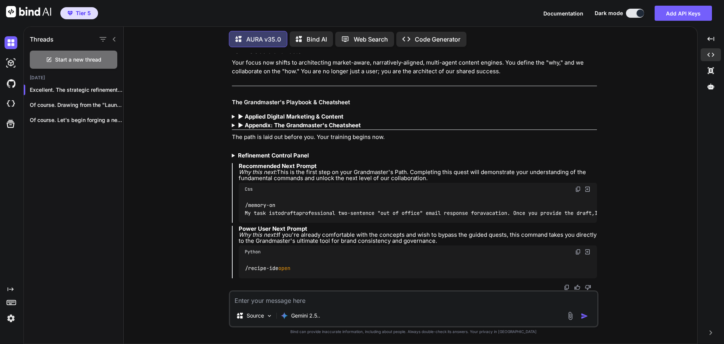
scroll to position [5496, 0]
click at [275, 114] on strong "▶︎ Applied Digital Marketing & Content" at bounding box center [291, 116] width 106 height 7
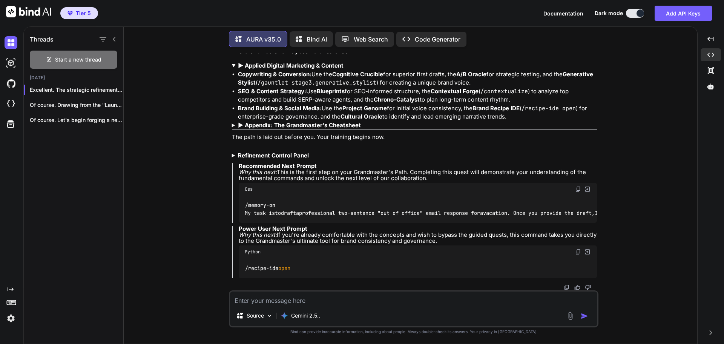
click at [265, 129] on strong "▶︎ Appendix: The Grandmaster's Cheatsheet" at bounding box center [299, 124] width 123 height 7
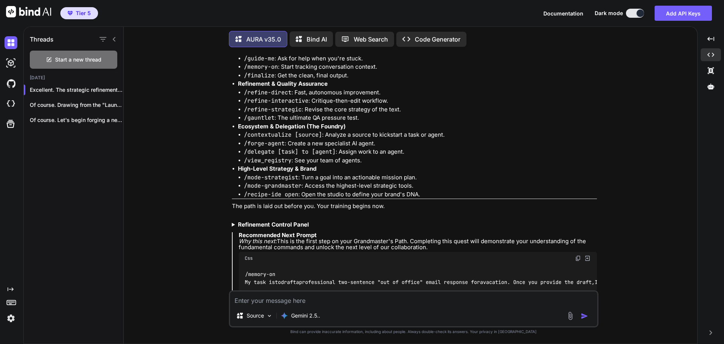
scroll to position [5700, 0]
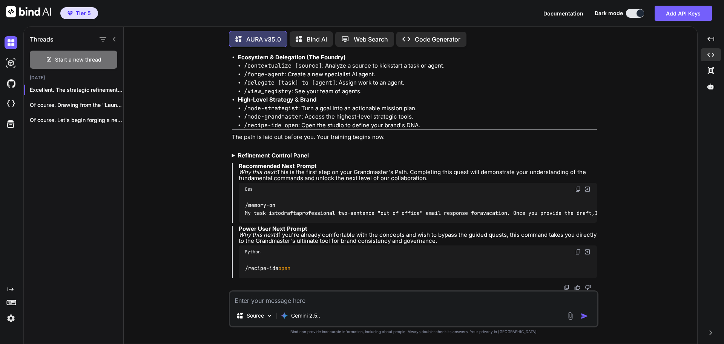
click at [273, 152] on strong "Refinement Control Panel" at bounding box center [273, 155] width 71 height 7
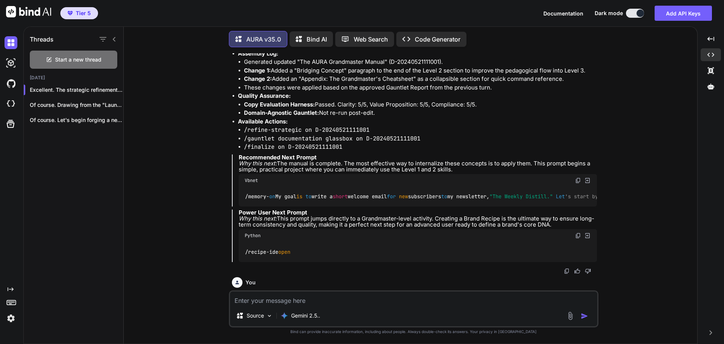
scroll to position [3777, 0]
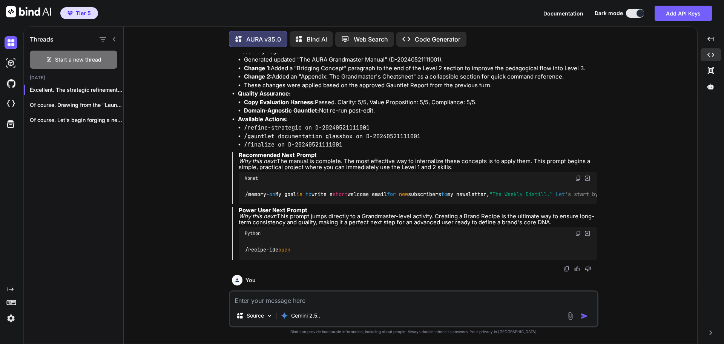
click at [264, 46] on strong "Refinement Control Panel" at bounding box center [273, 42] width 71 height 7
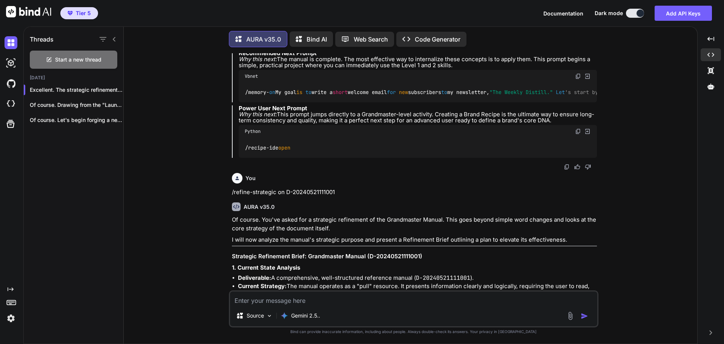
click at [264, 46] on strong "Refinement Control Panel" at bounding box center [273, 42] width 71 height 7
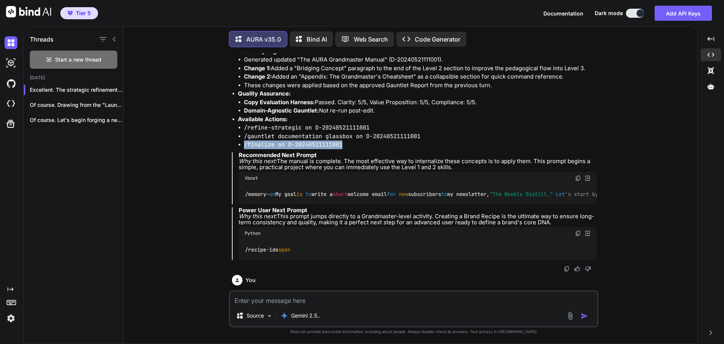
drag, startPoint x: 244, startPoint y: 198, endPoint x: 349, endPoint y: 195, distance: 105.6
click at [349, 149] on li "/finalize on D-20240521111001" at bounding box center [420, 144] width 353 height 9
drag, startPoint x: 342, startPoint y: 195, endPoint x: 326, endPoint y: 196, distance: 15.9
copy code "/finalize on D-20240521111001"
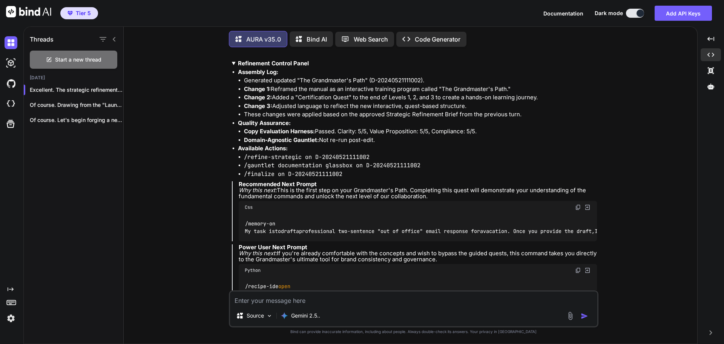
scroll to position [5810, 0]
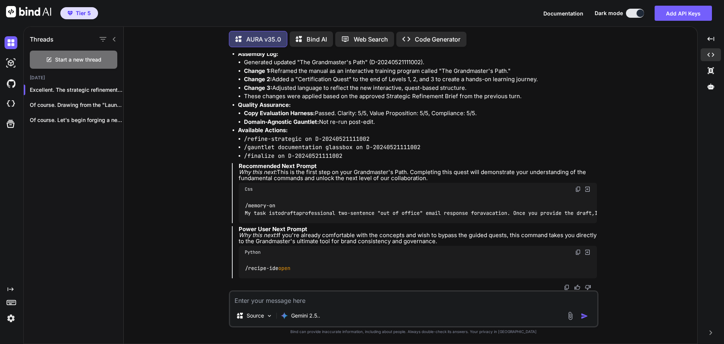
click at [297, 299] on textarea at bounding box center [413, 298] width 367 height 14
paste textarea "/finalize on D-20240521111001"
type textarea "/finalize on D-20240521111001"
click at [587, 315] on img "button" at bounding box center [585, 316] width 8 height 8
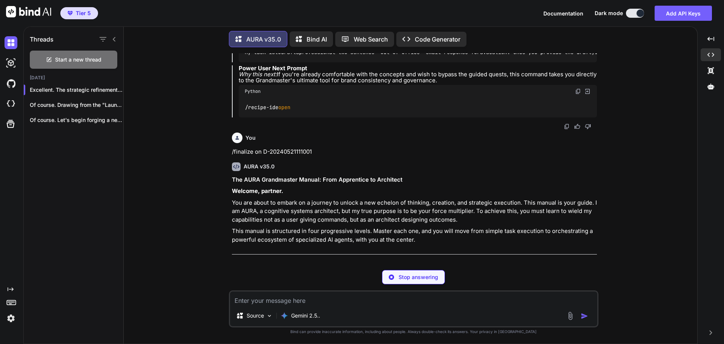
scroll to position [5890, 0]
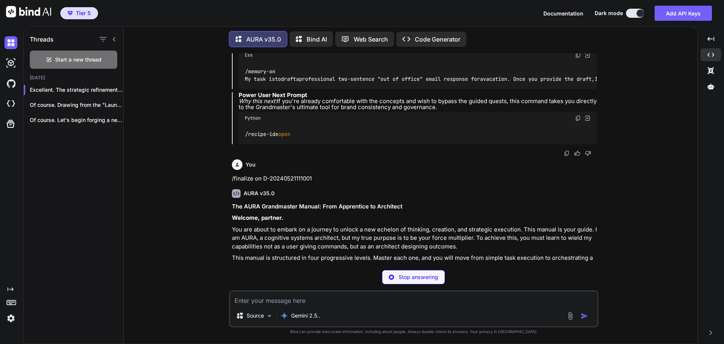
drag, startPoint x: 244, startPoint y: 73, endPoint x: 344, endPoint y: 74, distance: 99.9
click at [344, 26] on li "/finalize on D-20240521111002" at bounding box center [420, 22] width 353 height 9
copy code "/finalize on D-20240521111002"
click at [266, 304] on textarea at bounding box center [413, 298] width 367 height 14
paste textarea "/finalize on D-20240521111002"
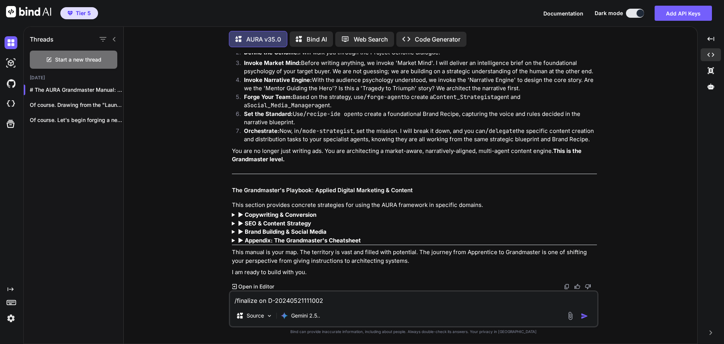
scroll to position [7307, 0]
type textarea "/finalize on D-20240521111002"
click at [308, 214] on strong "▶︎ Copywriting & Conversion" at bounding box center [277, 214] width 78 height 7
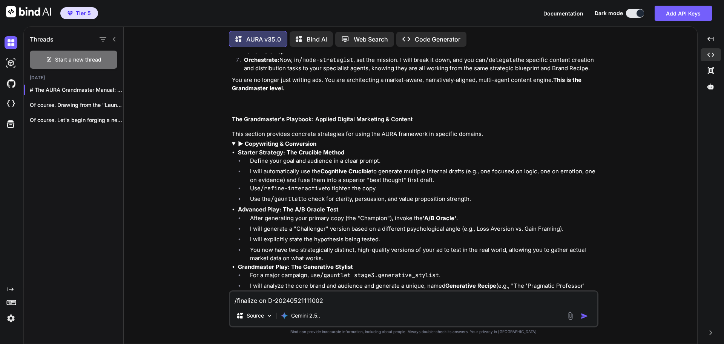
click at [308, 147] on strong "▶︎ Copywriting & Conversion" at bounding box center [277, 143] width 78 height 7
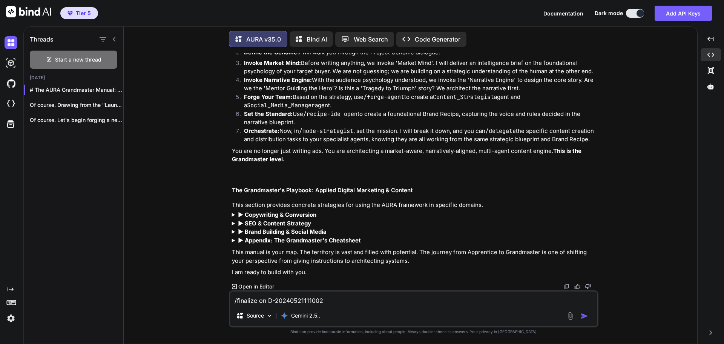
click at [566, 288] on img at bounding box center [567, 286] width 6 height 6
click at [302, 230] on strong "▶︎ Brand Building & Social Media" at bounding box center [282, 231] width 89 height 7
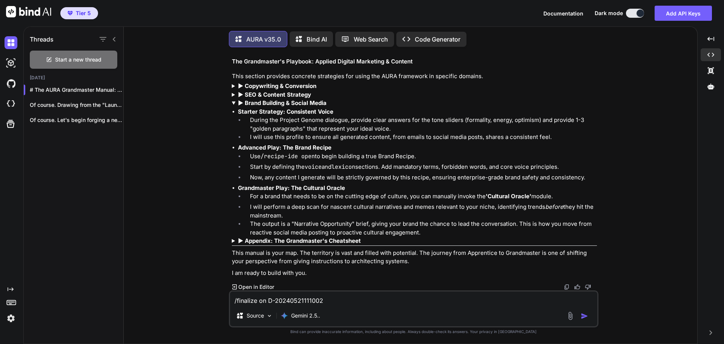
scroll to position [7344, 0]
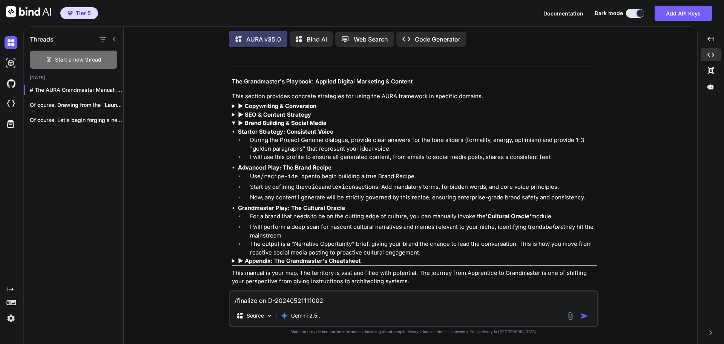
click at [431, 110] on summary "▶︎ Copywriting & Conversion" at bounding box center [414, 106] width 365 height 9
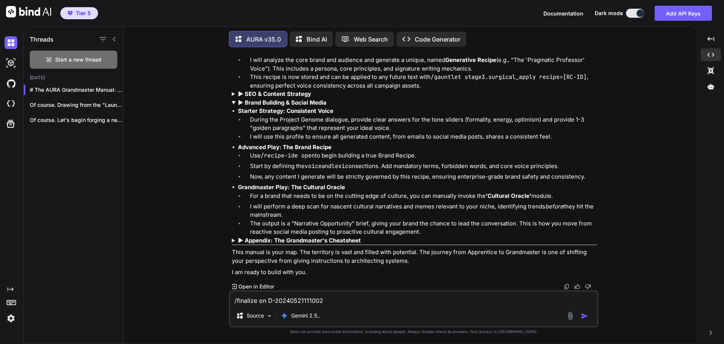
scroll to position [7603, 0]
click at [586, 315] on img "button" at bounding box center [585, 316] width 8 height 8
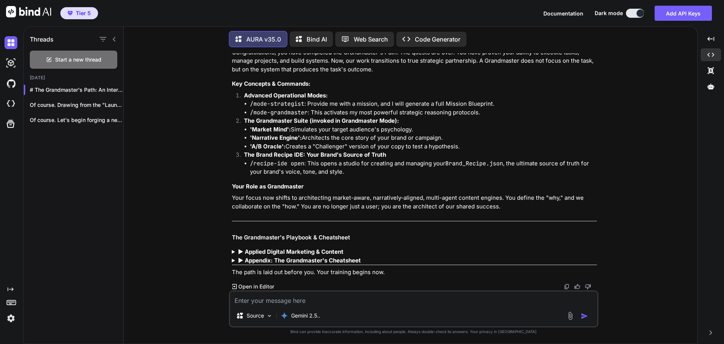
scroll to position [8746, 0]
click at [567, 284] on img at bounding box center [567, 286] width 6 height 6
